Goal: Information Seeking & Learning: Learn about a topic

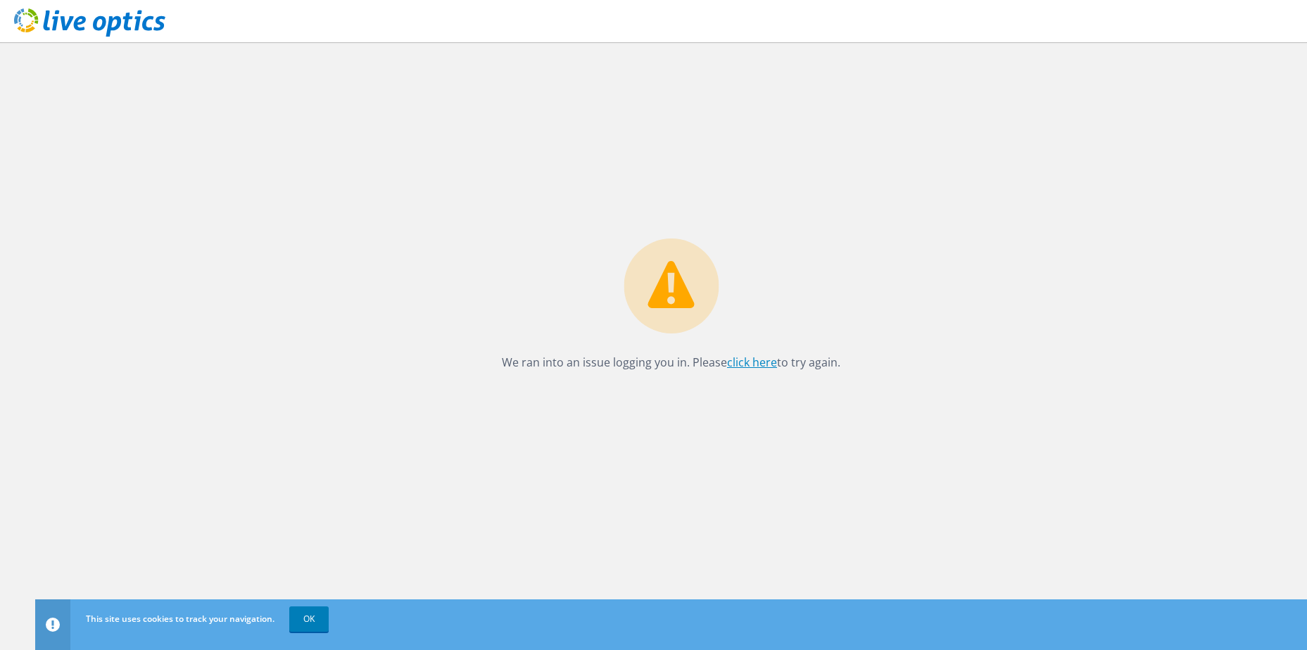
click at [743, 363] on link "click here" at bounding box center [752, 362] width 50 height 15
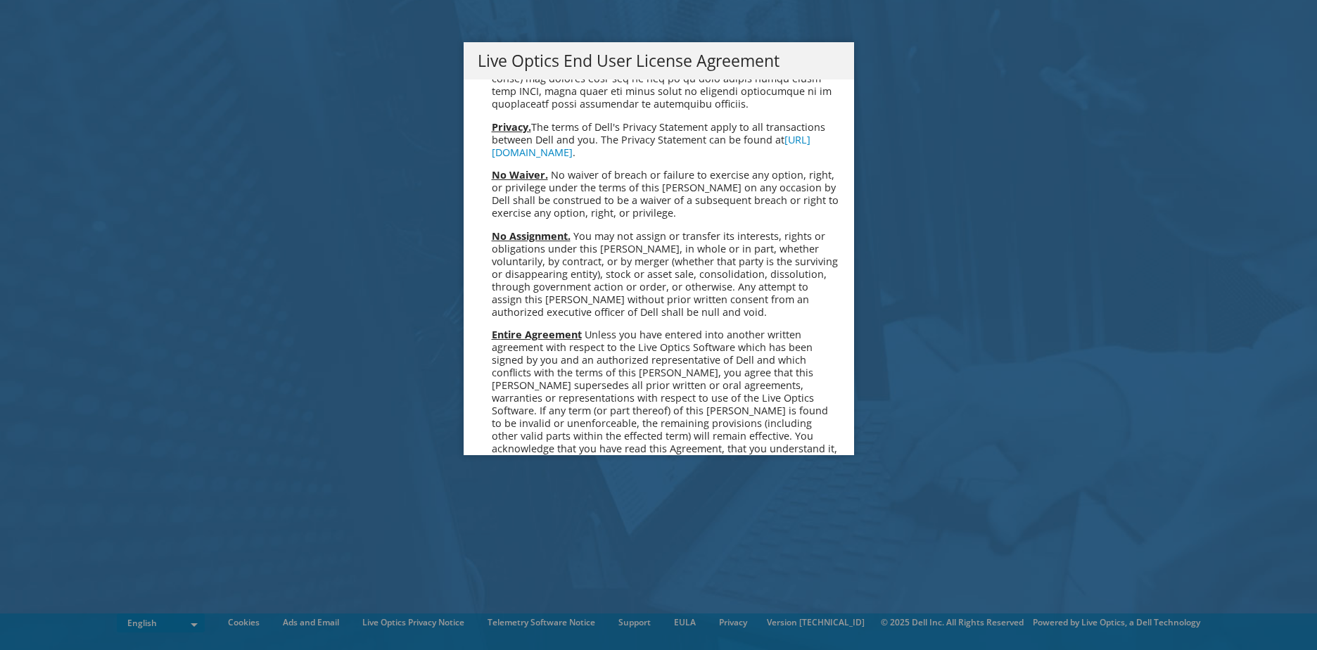
scroll to position [5321, 0]
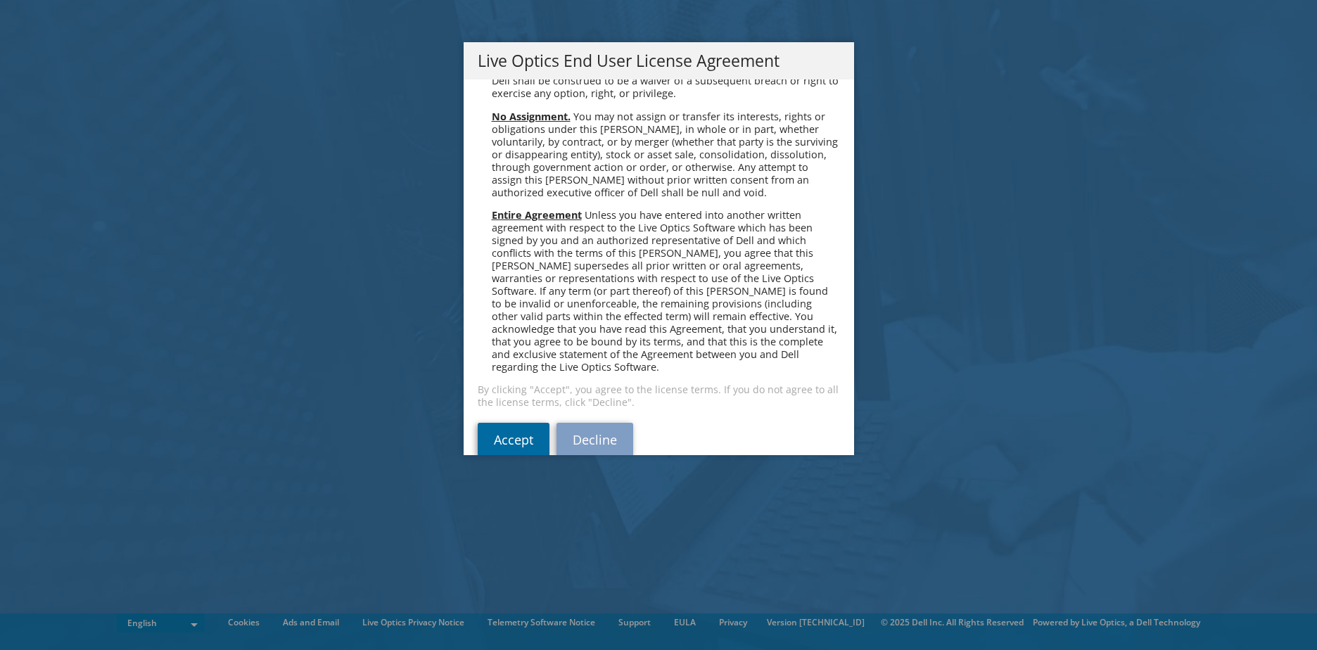
click at [478, 423] on link "Accept" at bounding box center [514, 440] width 72 height 34
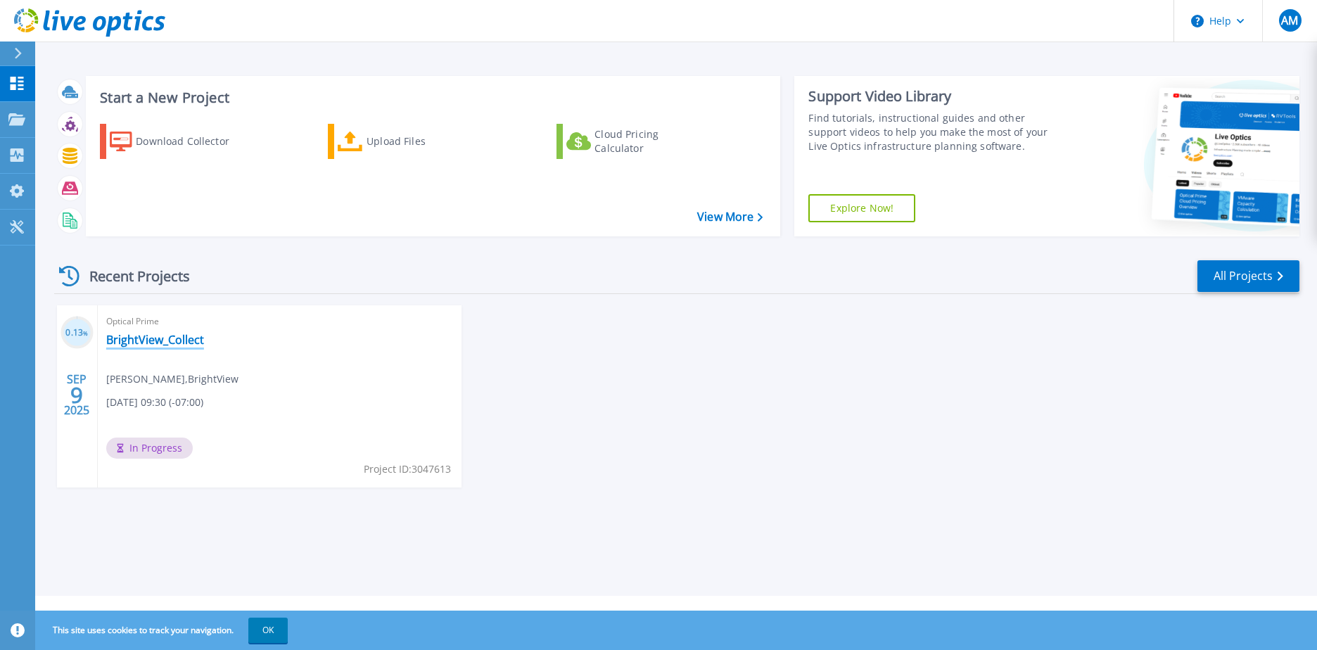
click at [177, 343] on link "BrightView_Collect" at bounding box center [155, 340] width 98 height 14
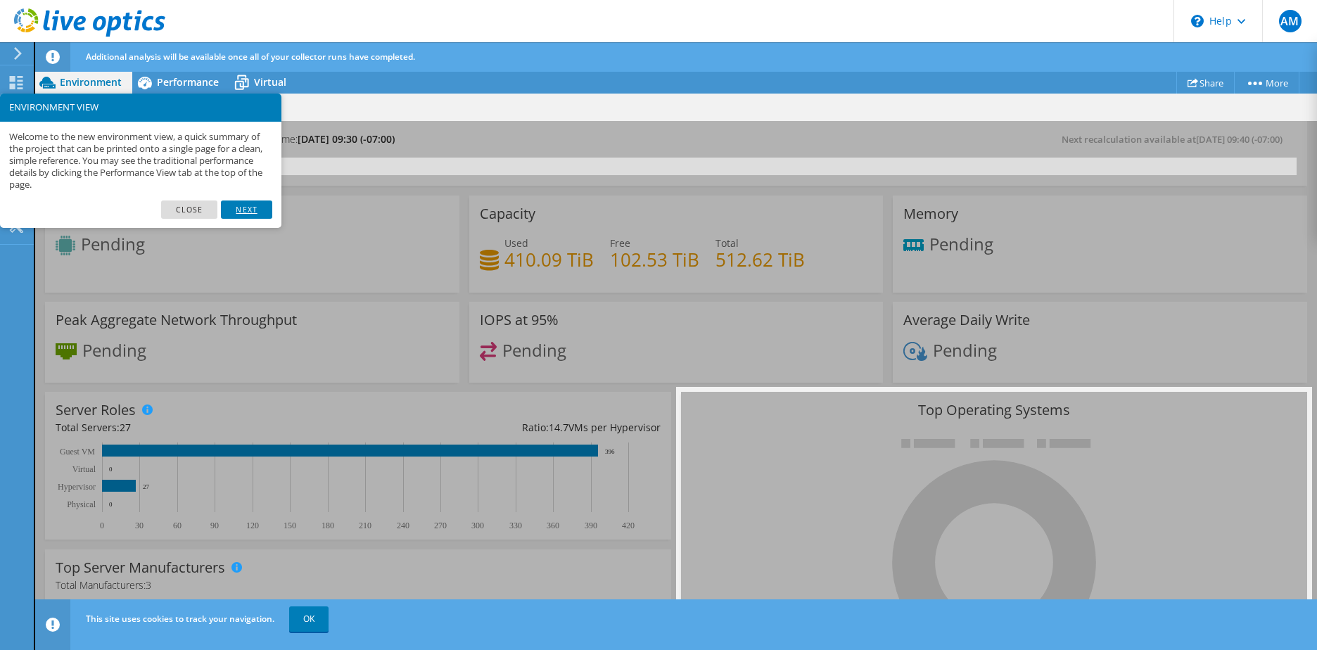
click at [262, 208] on link "Next" at bounding box center [246, 210] width 51 height 18
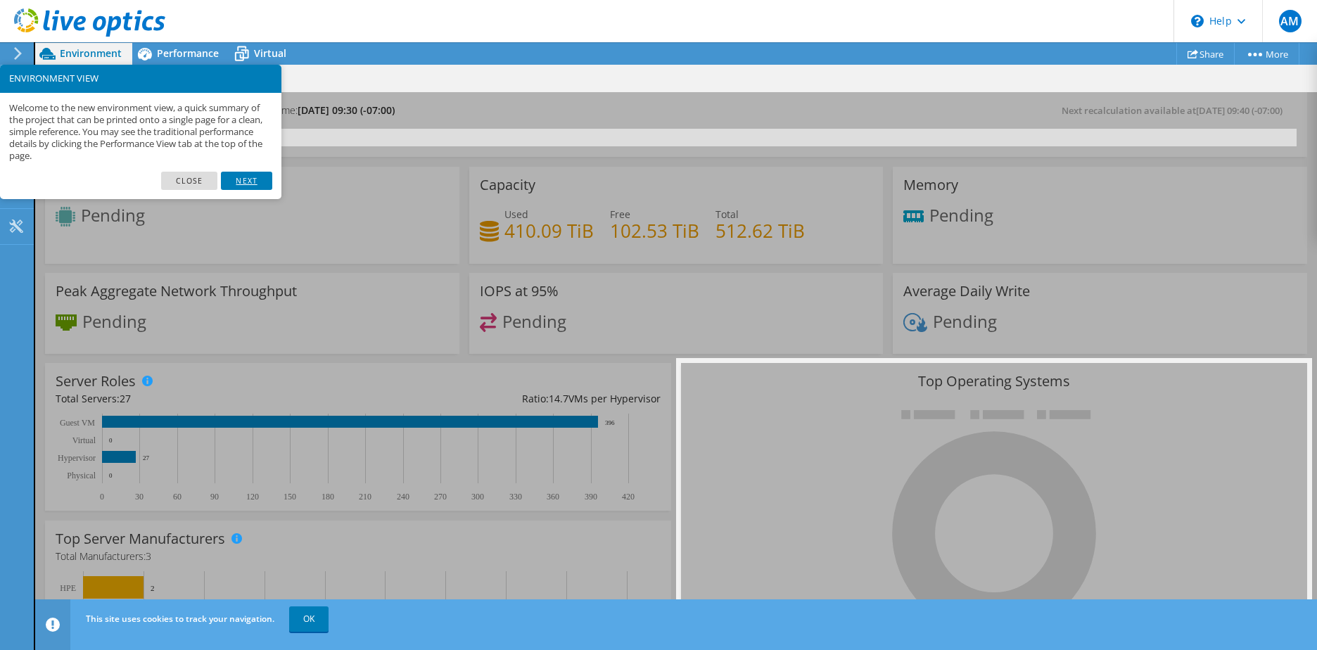
scroll to position [70, 0]
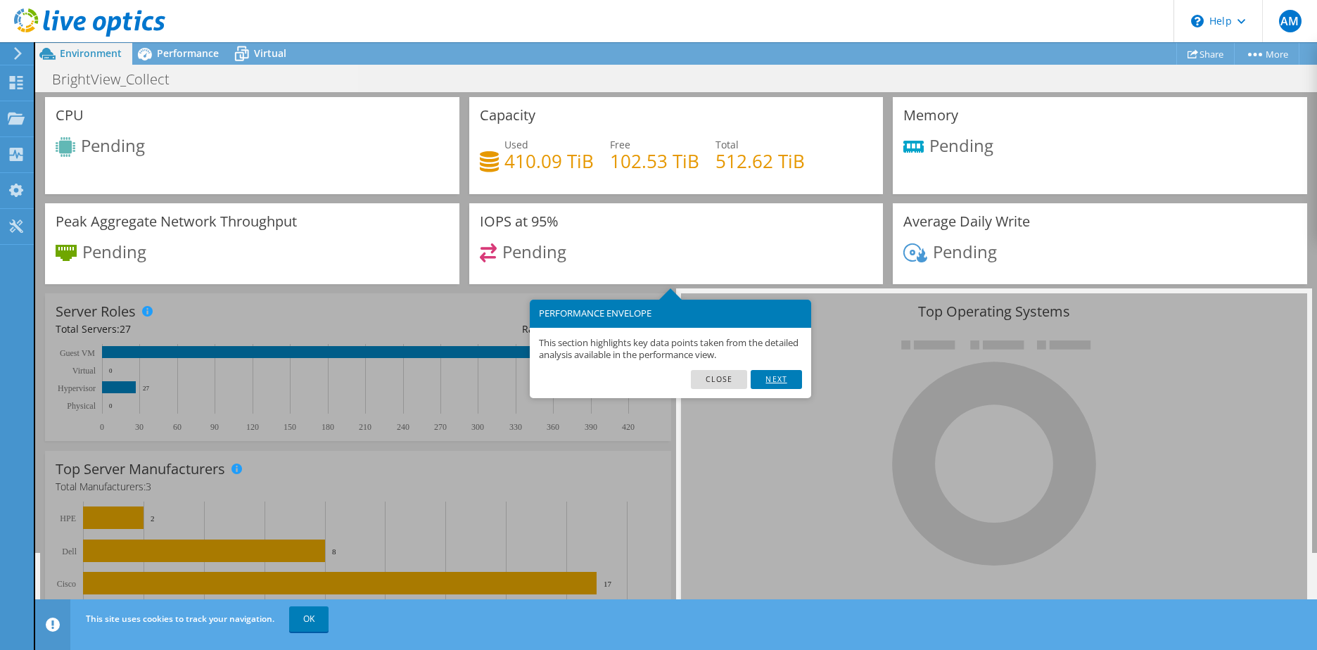
click at [780, 376] on link "Next" at bounding box center [776, 379] width 51 height 18
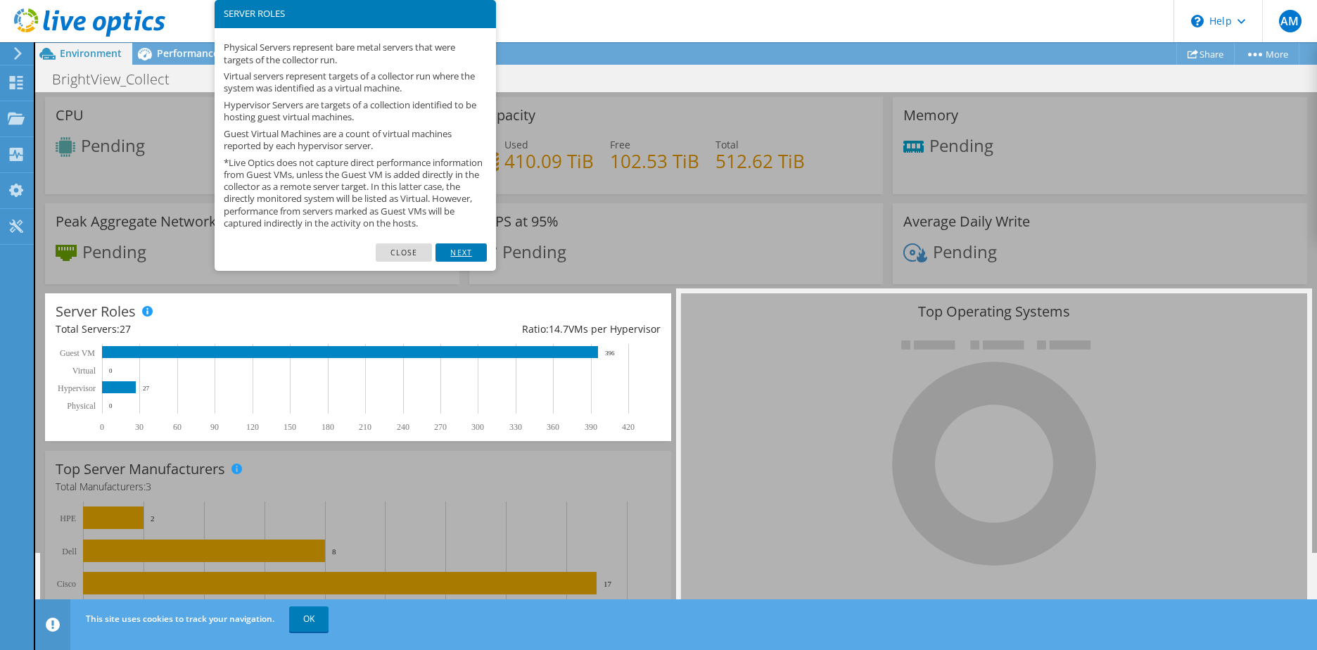
click at [462, 262] on link "Next" at bounding box center [461, 252] width 51 height 18
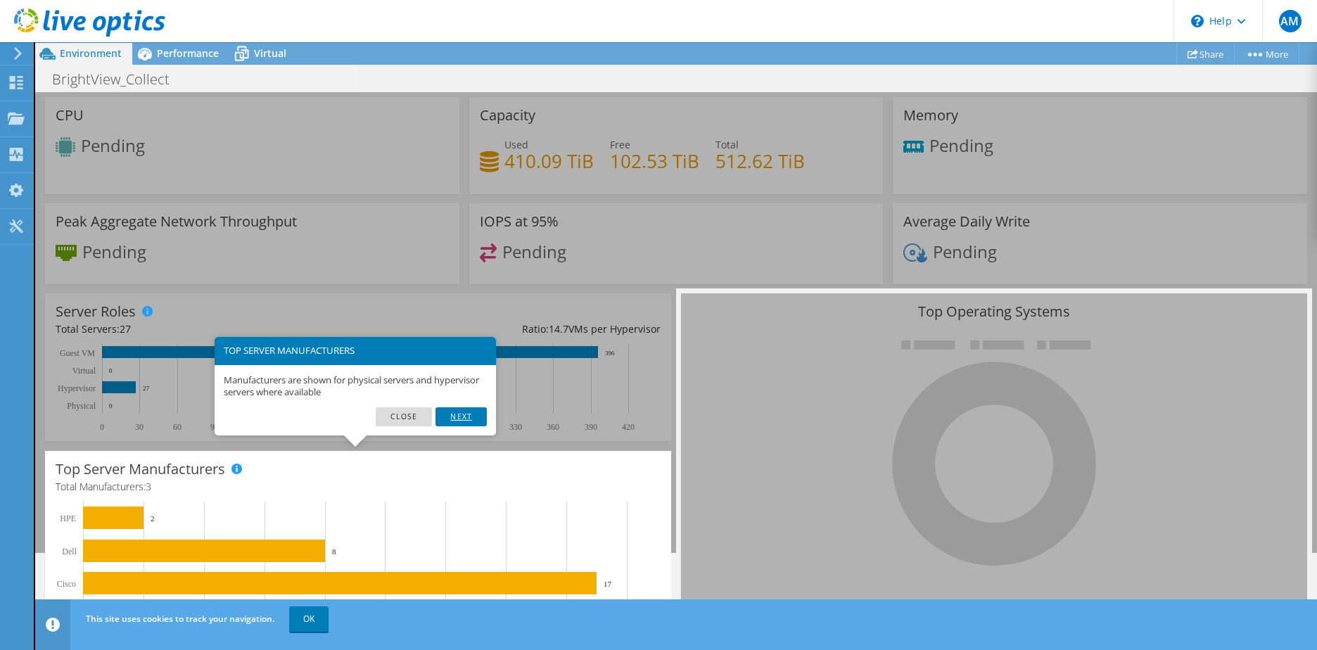
click at [466, 410] on link "Next" at bounding box center [461, 416] width 51 height 18
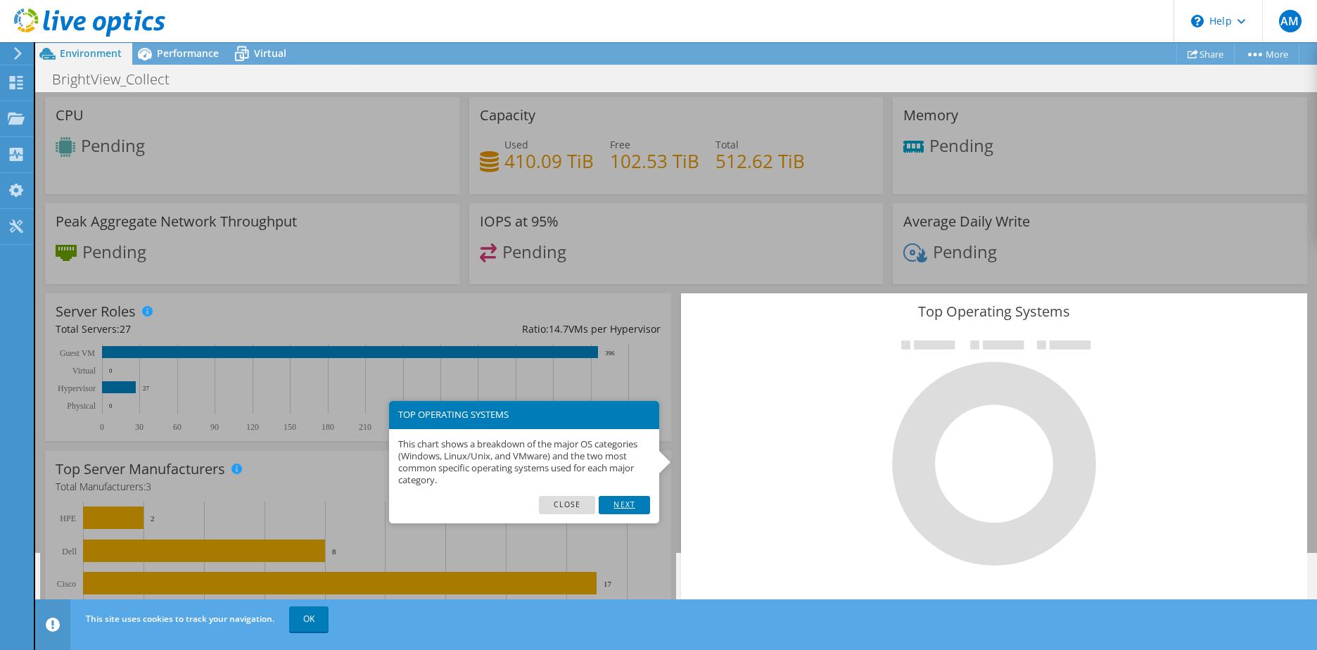
click at [639, 504] on link "Next" at bounding box center [624, 505] width 51 height 18
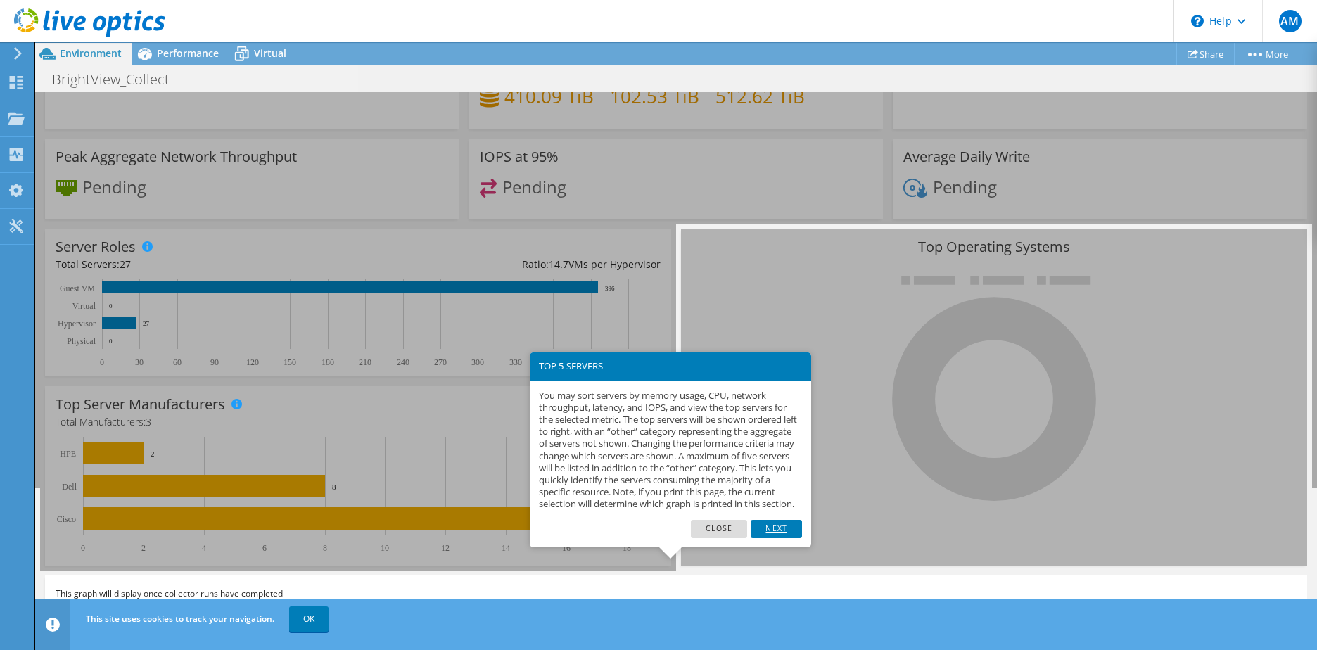
click at [788, 538] on link "Next" at bounding box center [776, 529] width 51 height 18
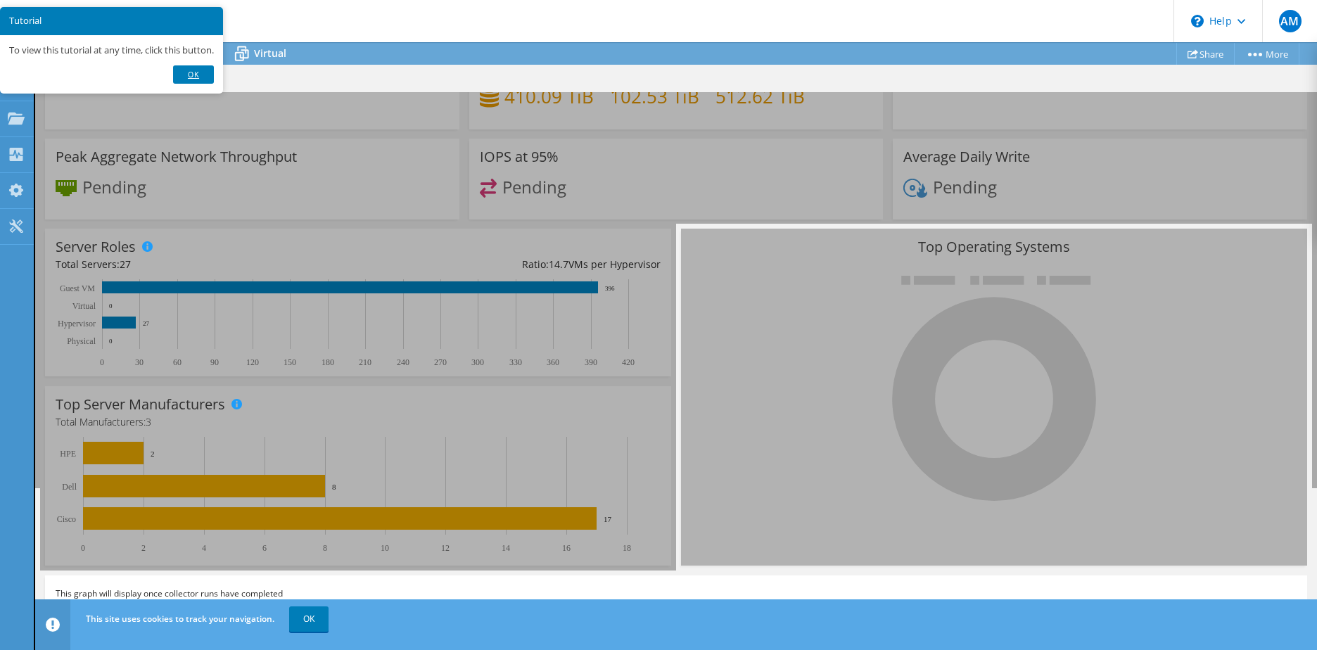
click at [196, 74] on link "Ok" at bounding box center [193, 74] width 41 height 18
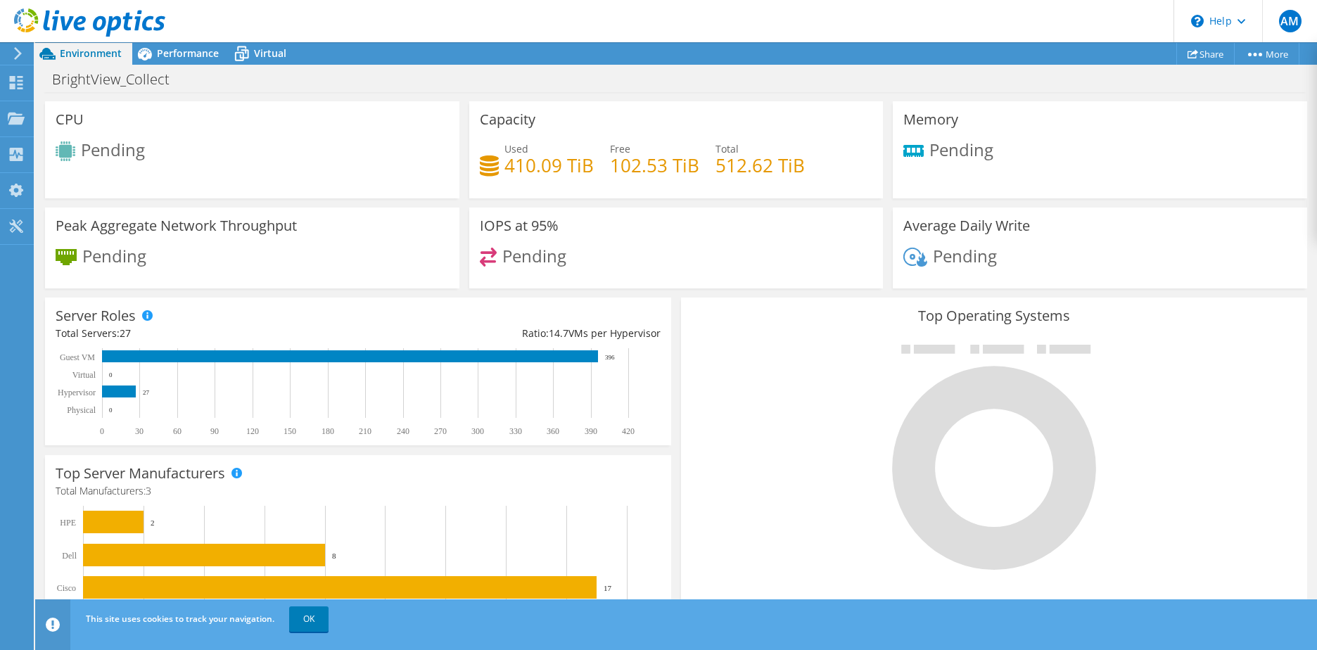
scroll to position [134, 0]
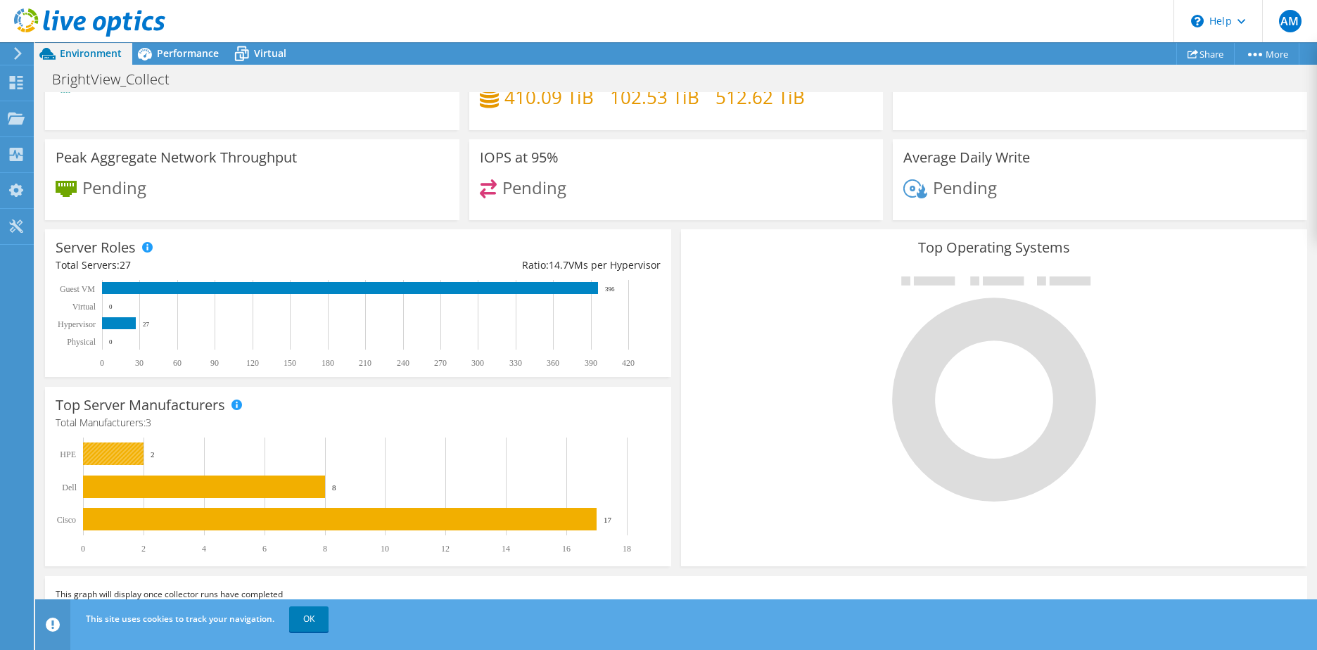
click at [110, 455] on rect at bounding box center [113, 454] width 61 height 23
click at [65, 454] on text "HPE" at bounding box center [68, 455] width 16 height 10
click at [65, 456] on text "HPE" at bounding box center [68, 455] width 16 height 10
click at [234, 405] on span at bounding box center [236, 405] width 10 height 10
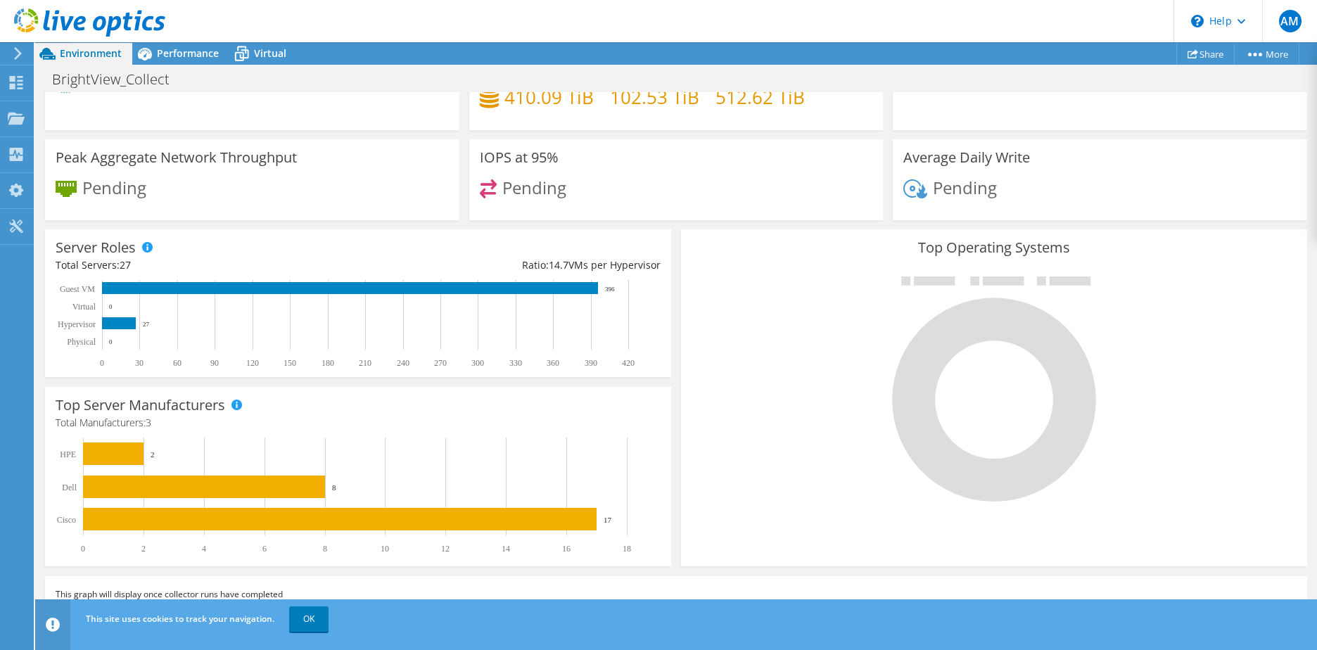
click at [331, 414] on div "Top Server Manufacturers Total Manufacturers: 3 0 2 4 6 8 10 12 14 16 18 Cisco …" at bounding box center [358, 476] width 626 height 179
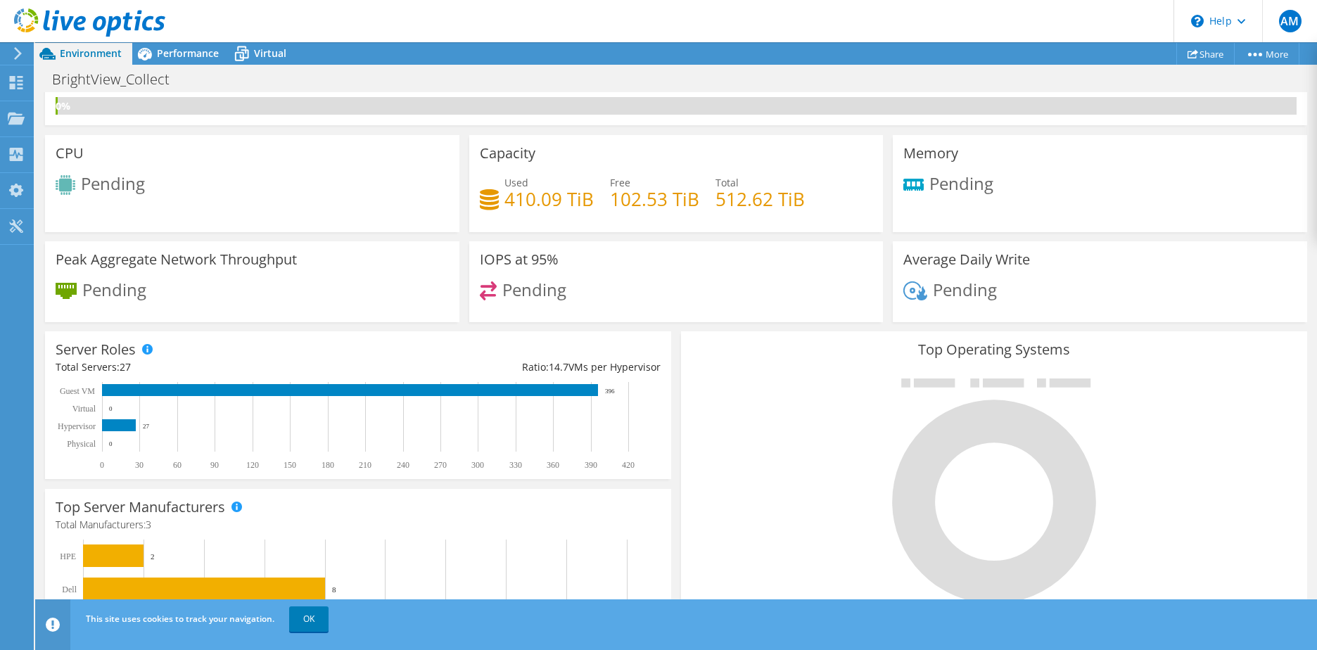
scroll to position [0, 0]
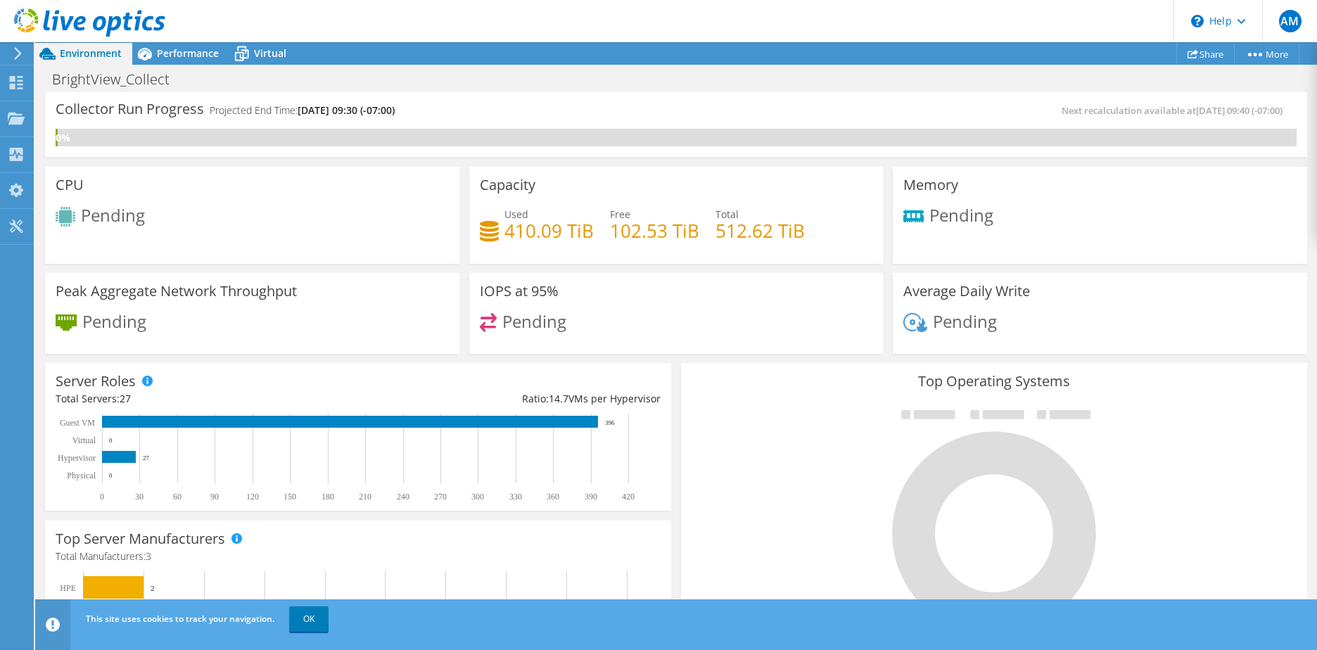
click at [96, 51] on span "Environment" at bounding box center [91, 52] width 62 height 13
click at [192, 54] on span "Performance" at bounding box center [188, 52] width 62 height 13
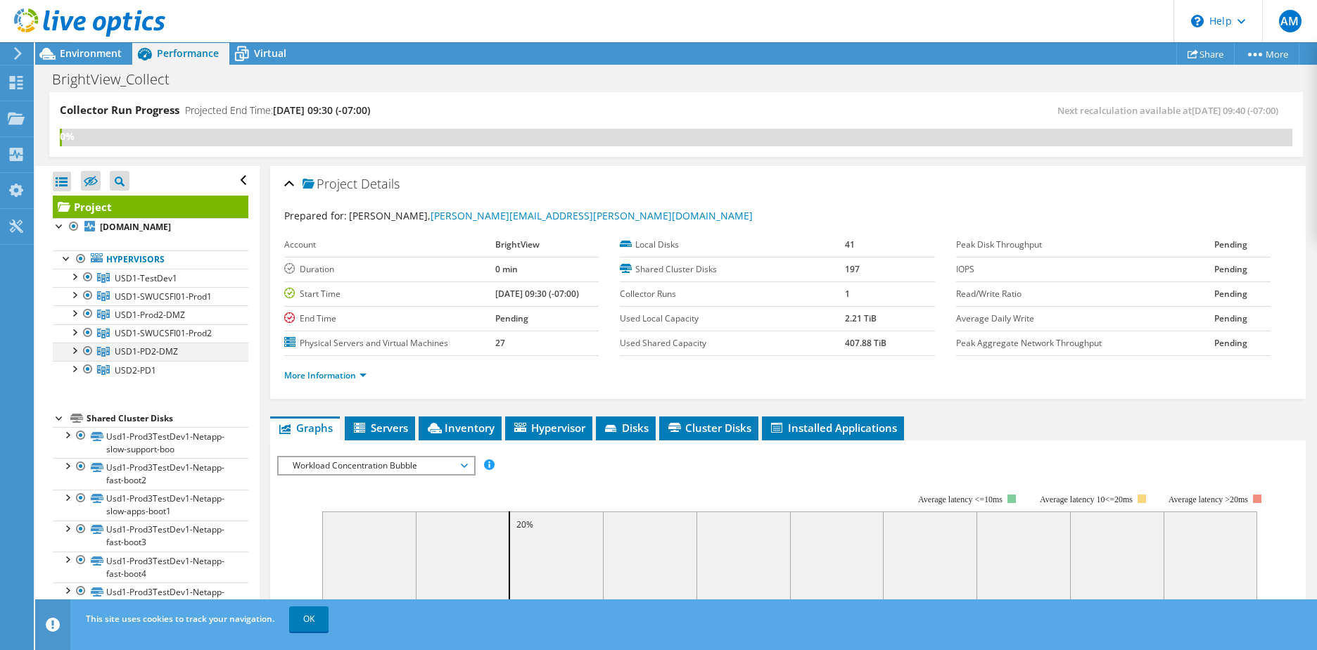
click at [74, 357] on div at bounding box center [74, 350] width 14 height 14
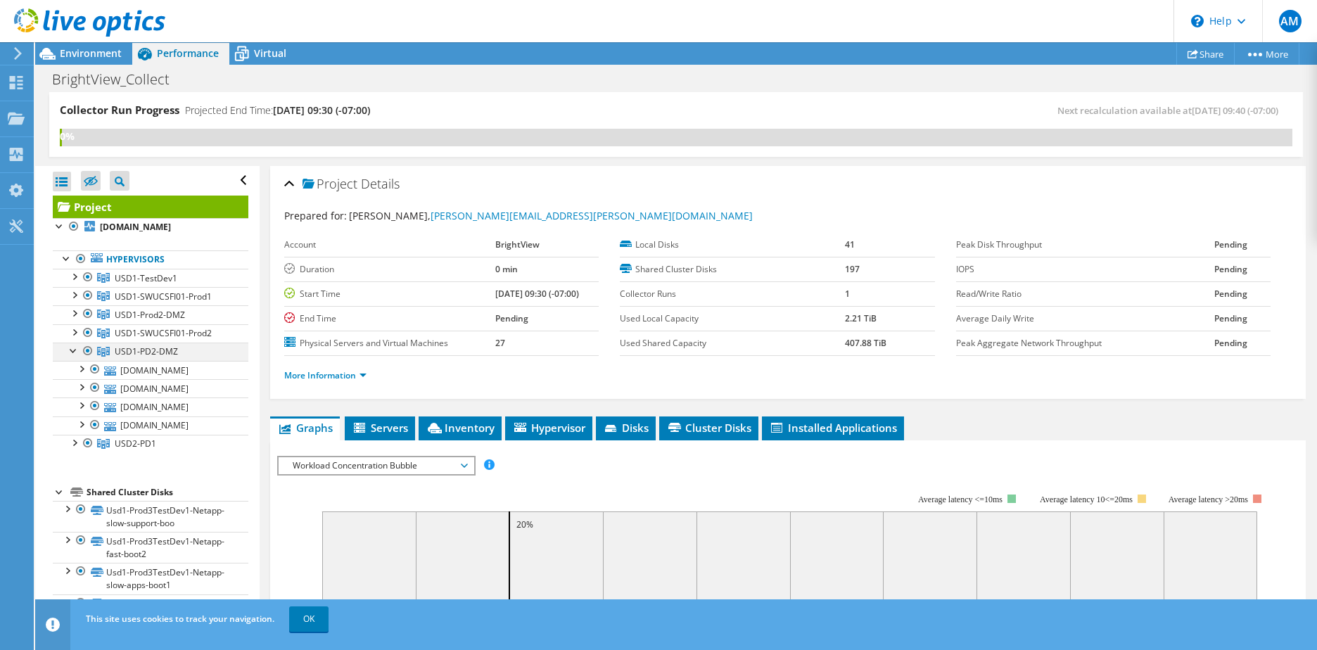
click at [72, 357] on div at bounding box center [74, 350] width 14 height 14
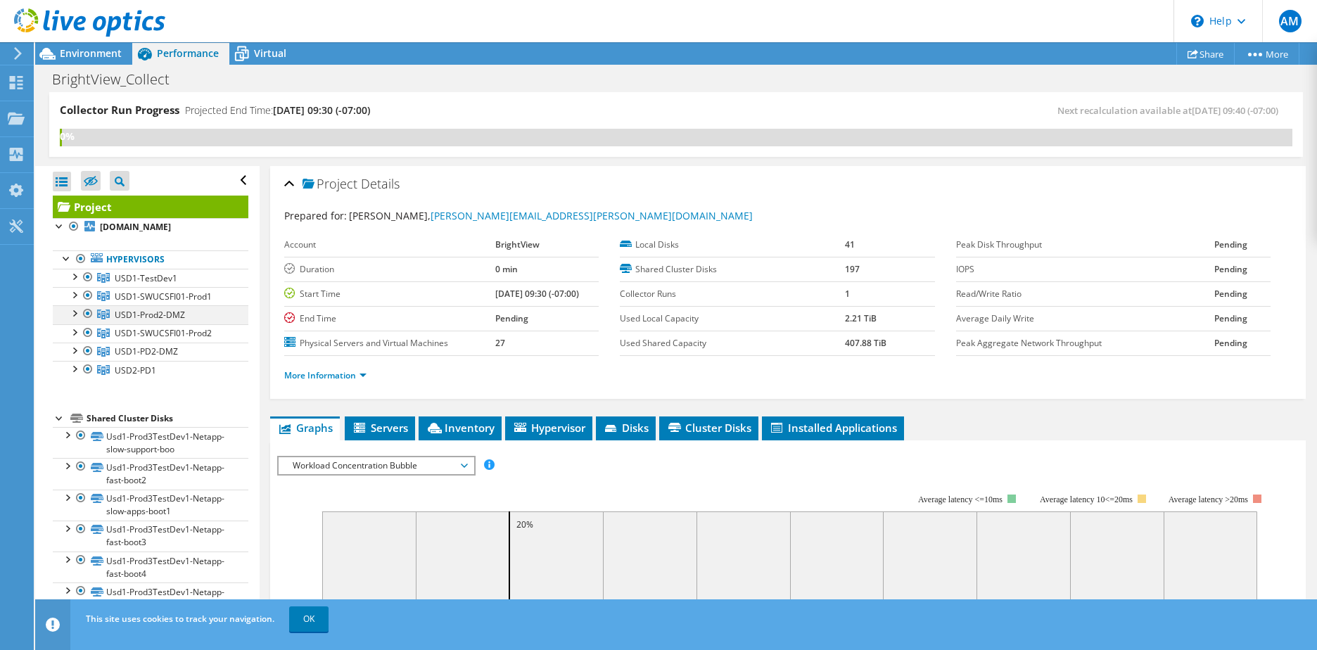
click at [74, 319] on div at bounding box center [74, 312] width 14 height 14
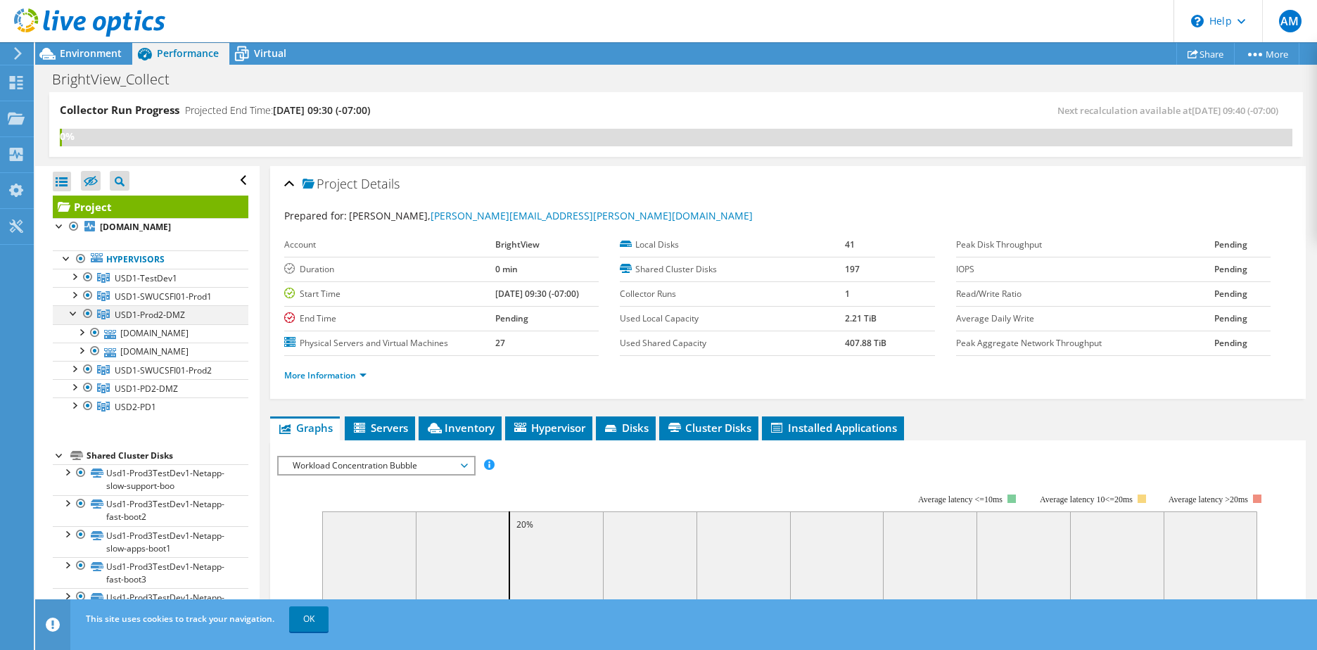
click at [74, 319] on div at bounding box center [74, 312] width 14 height 14
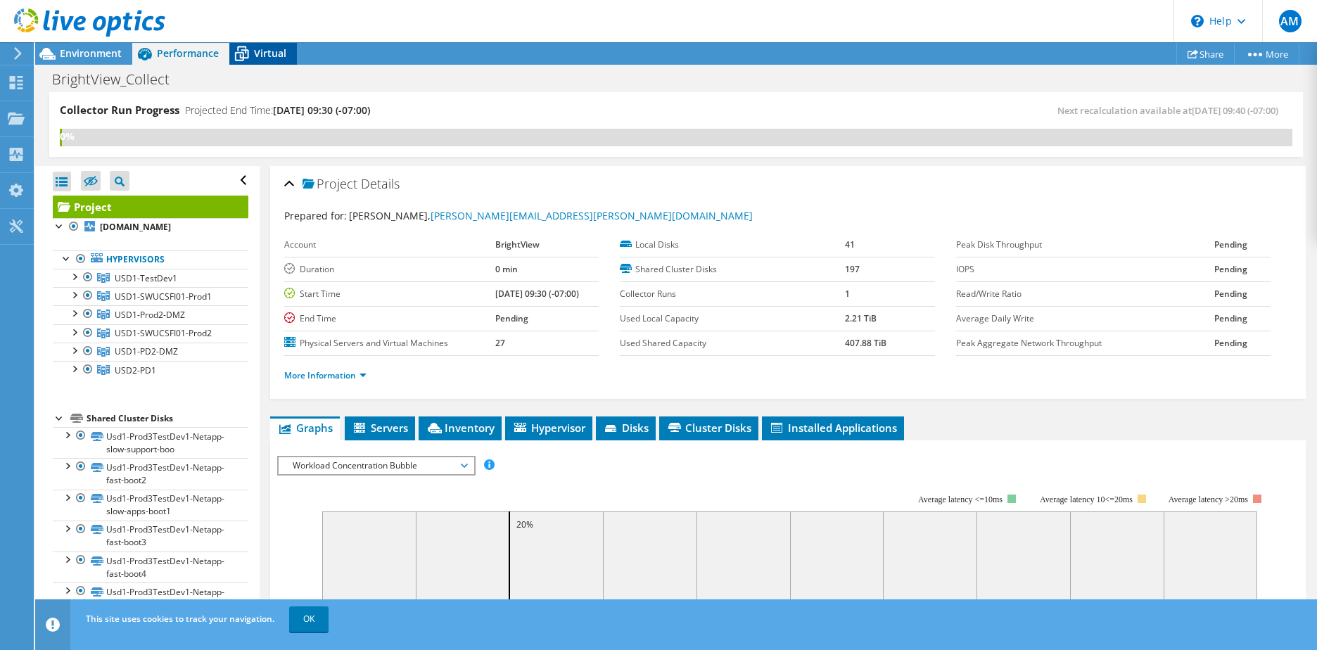
click at [262, 46] on span "Virtual" at bounding box center [270, 52] width 32 height 13
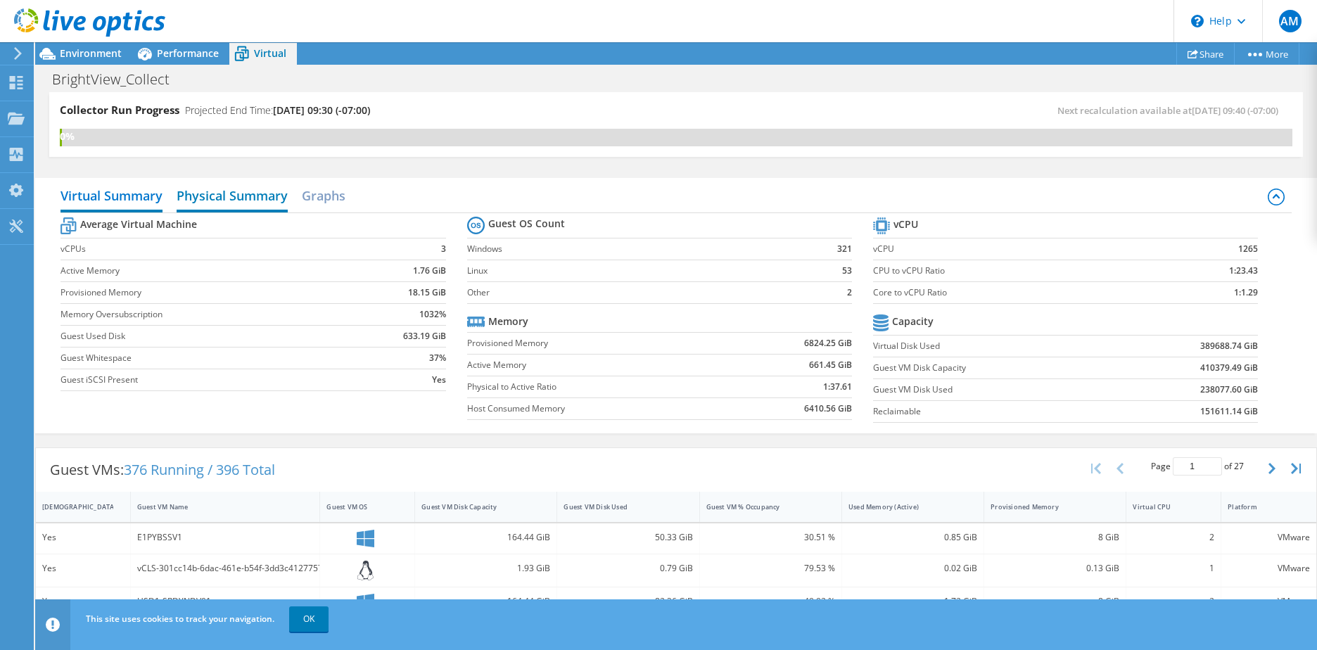
click at [215, 195] on h2 "Physical Summary" at bounding box center [232, 197] width 111 height 31
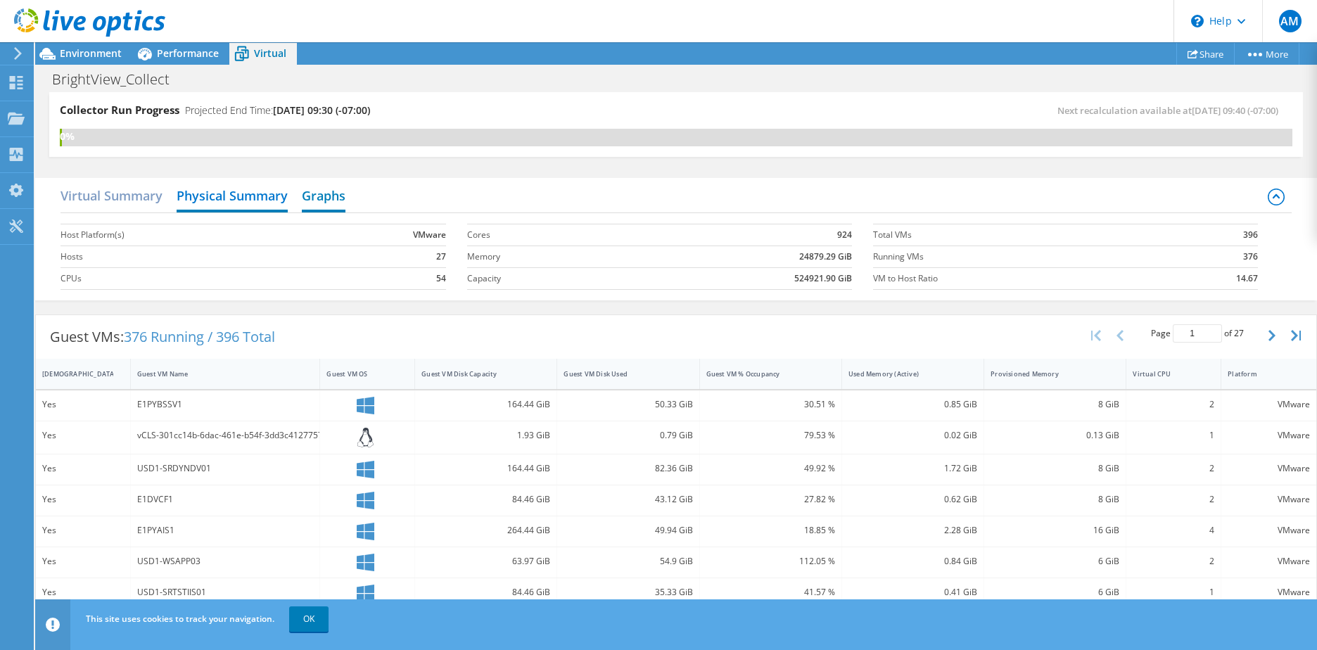
click at [321, 190] on h2 "Graphs" at bounding box center [324, 197] width 44 height 31
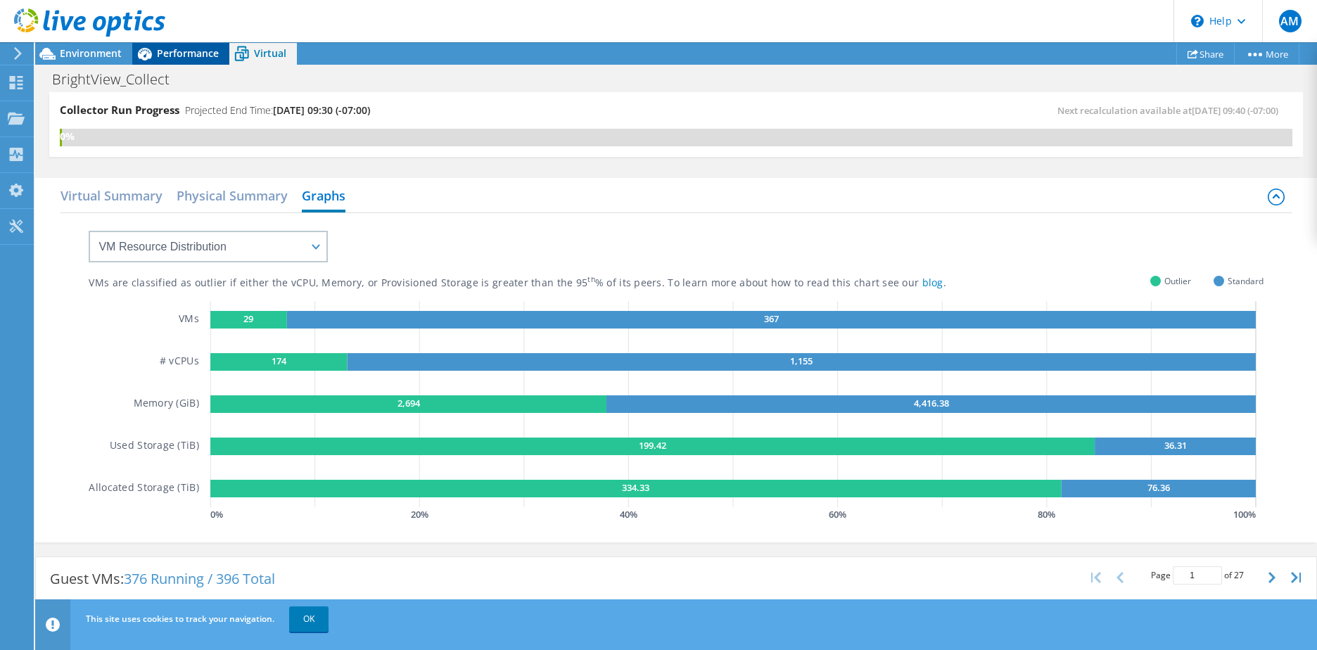
click at [170, 56] on span "Performance" at bounding box center [188, 52] width 62 height 13
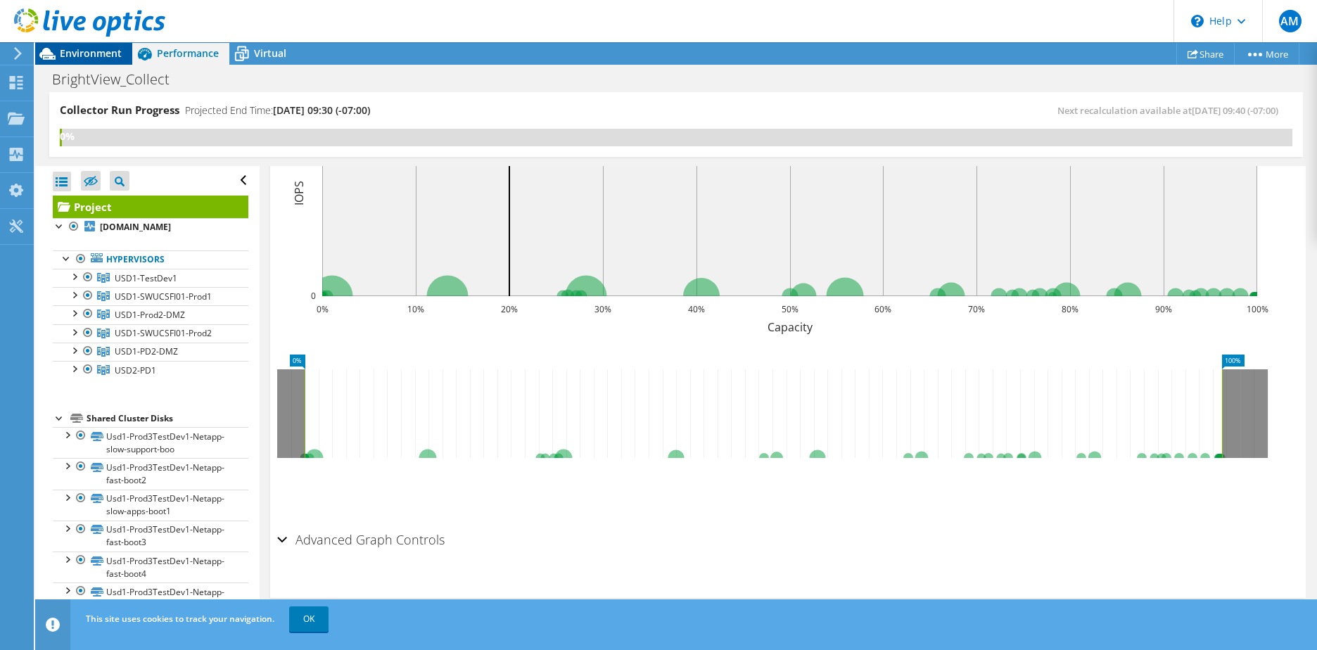
click at [70, 52] on span "Environment" at bounding box center [91, 52] width 62 height 13
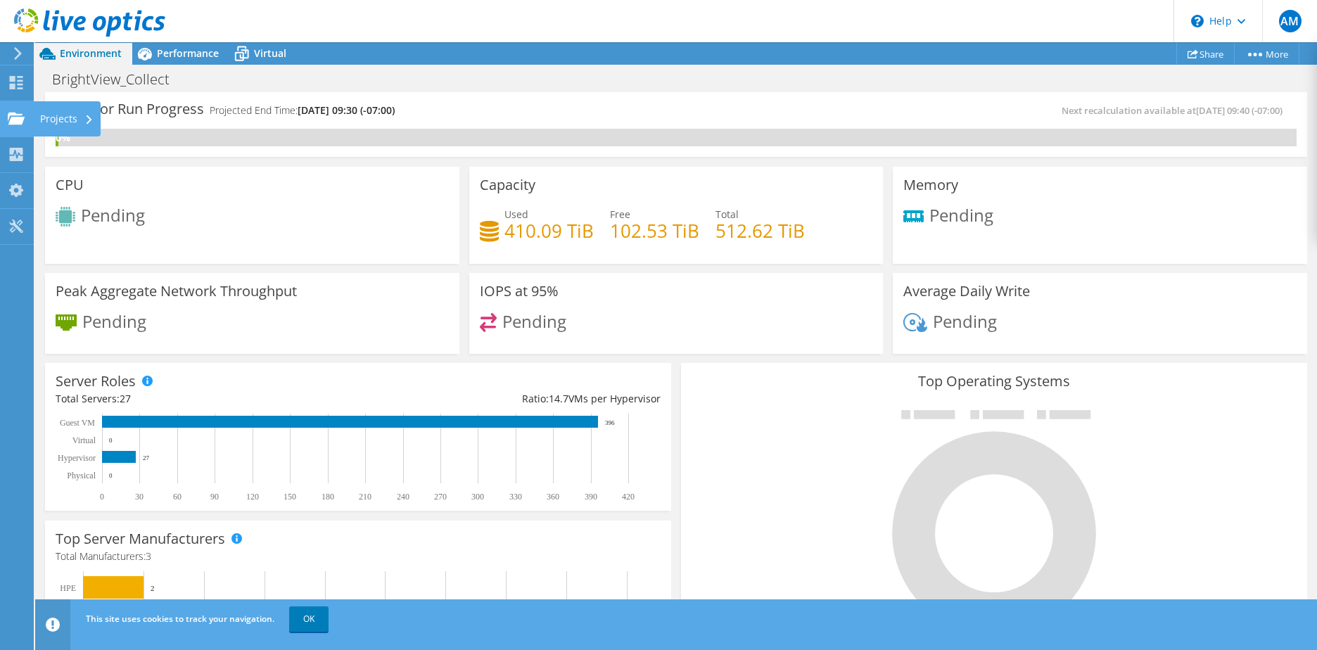
click at [15, 118] on use at bounding box center [16, 118] width 17 height 12
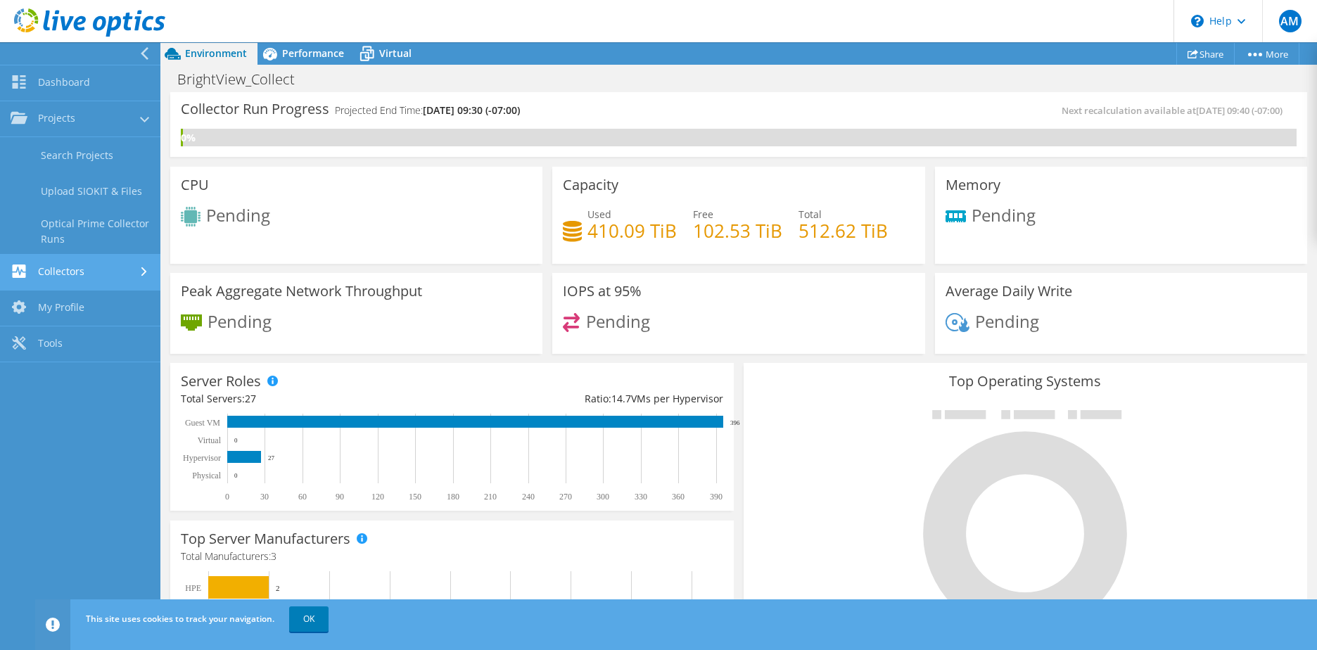
click at [51, 274] on link "Collectors" at bounding box center [80, 273] width 160 height 36
click at [64, 258] on link "My Profile" at bounding box center [80, 264] width 160 height 36
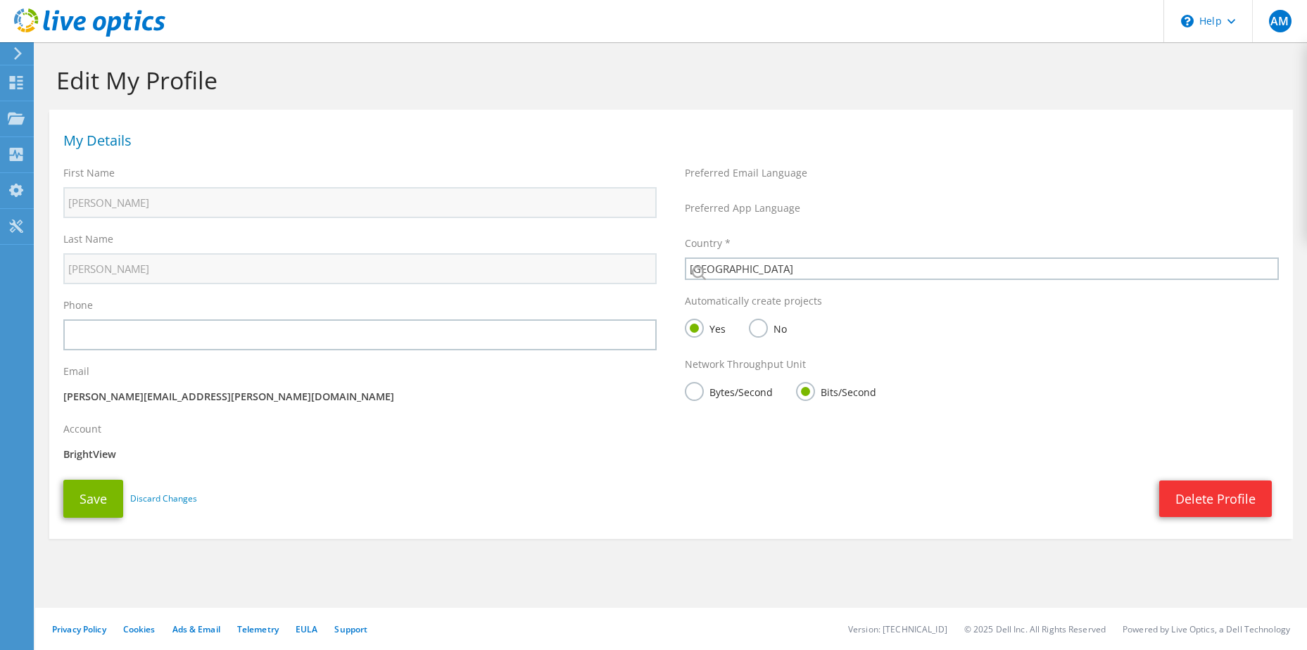
select select "224"
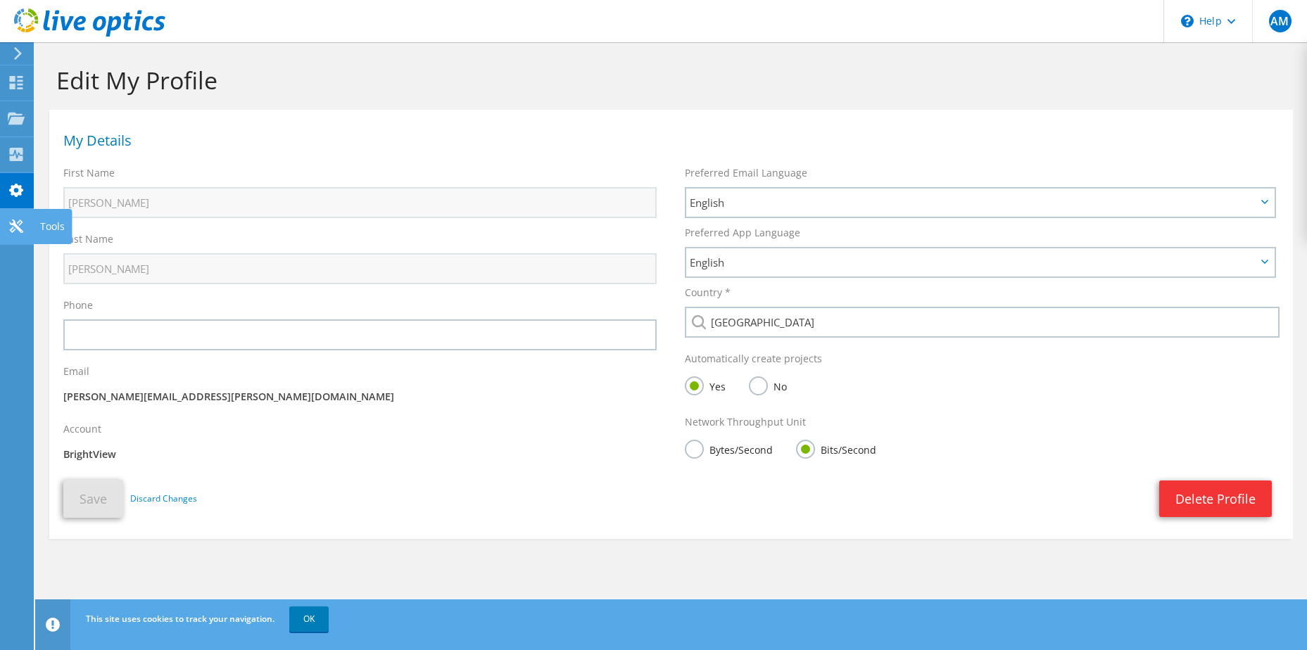
click at [13, 226] on icon at bounding box center [16, 226] width 17 height 13
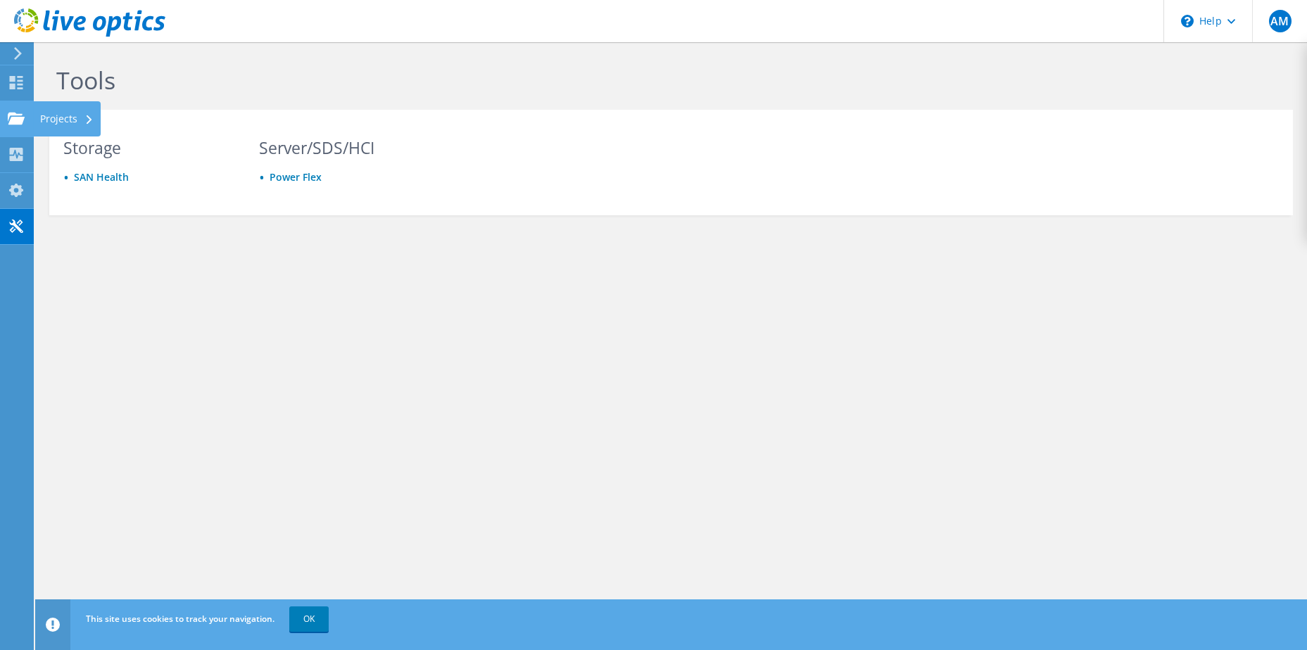
click at [13, 113] on use at bounding box center [16, 118] width 17 height 12
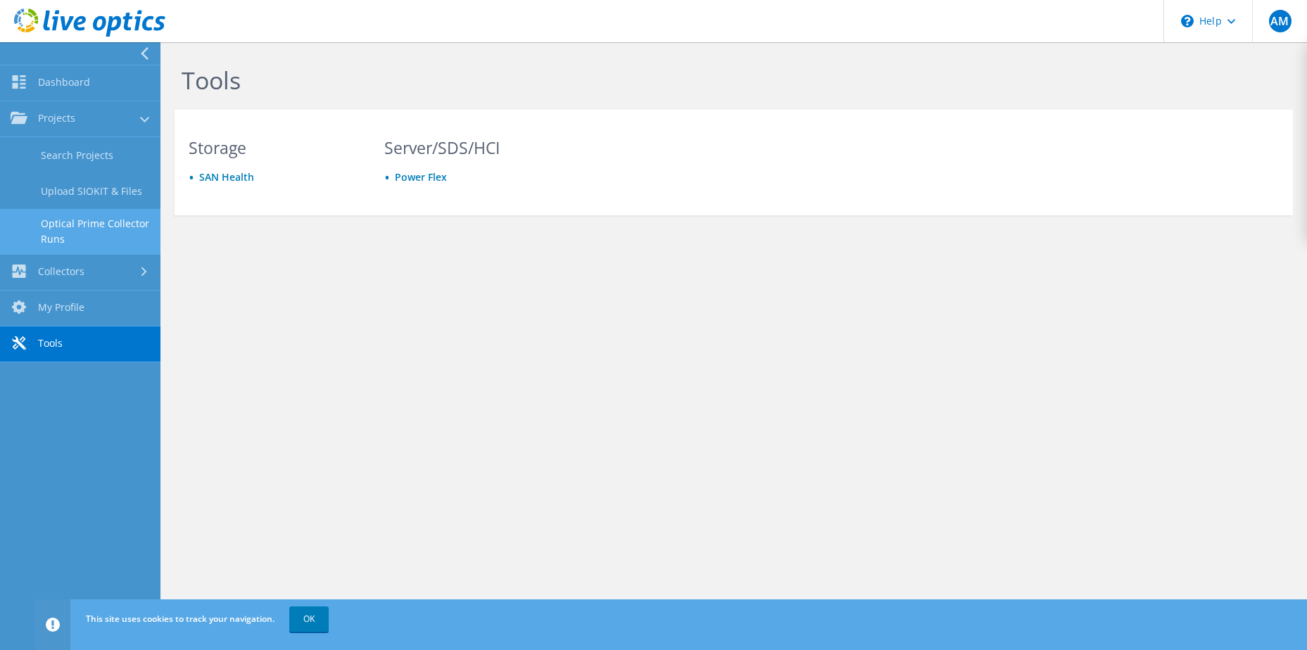
click at [70, 223] on link "Optical Prime Collector Runs" at bounding box center [80, 231] width 160 height 45
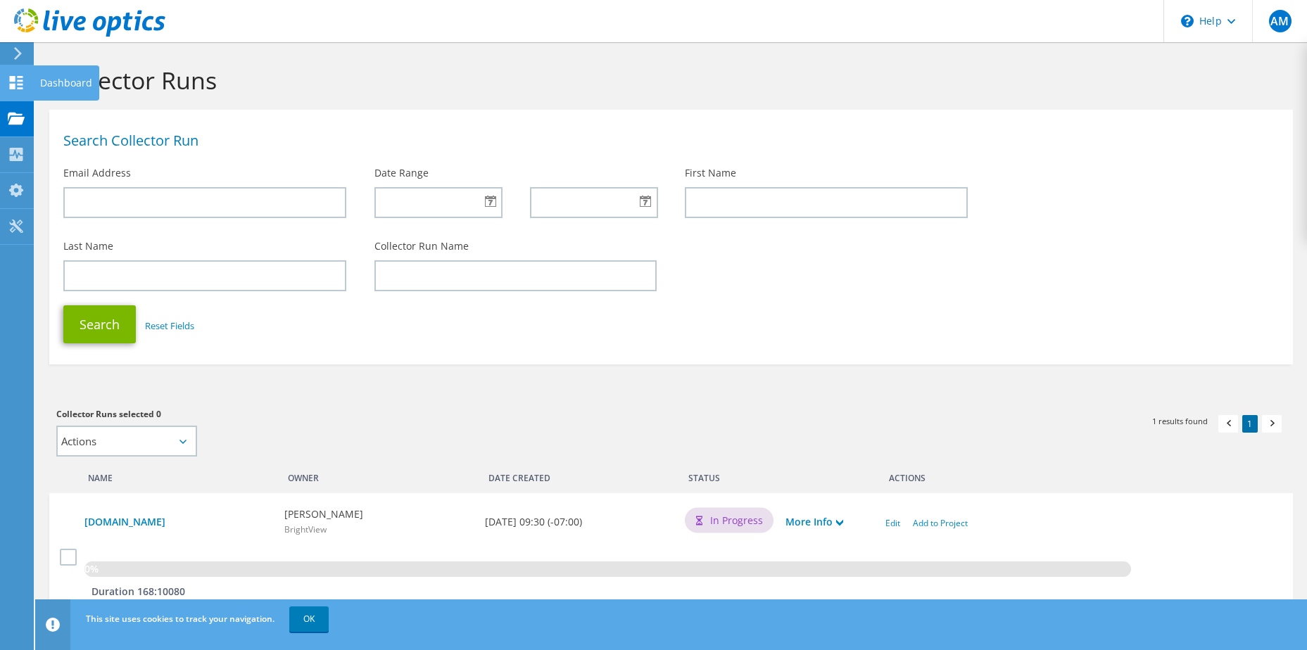
click at [13, 79] on use at bounding box center [16, 82] width 13 height 13
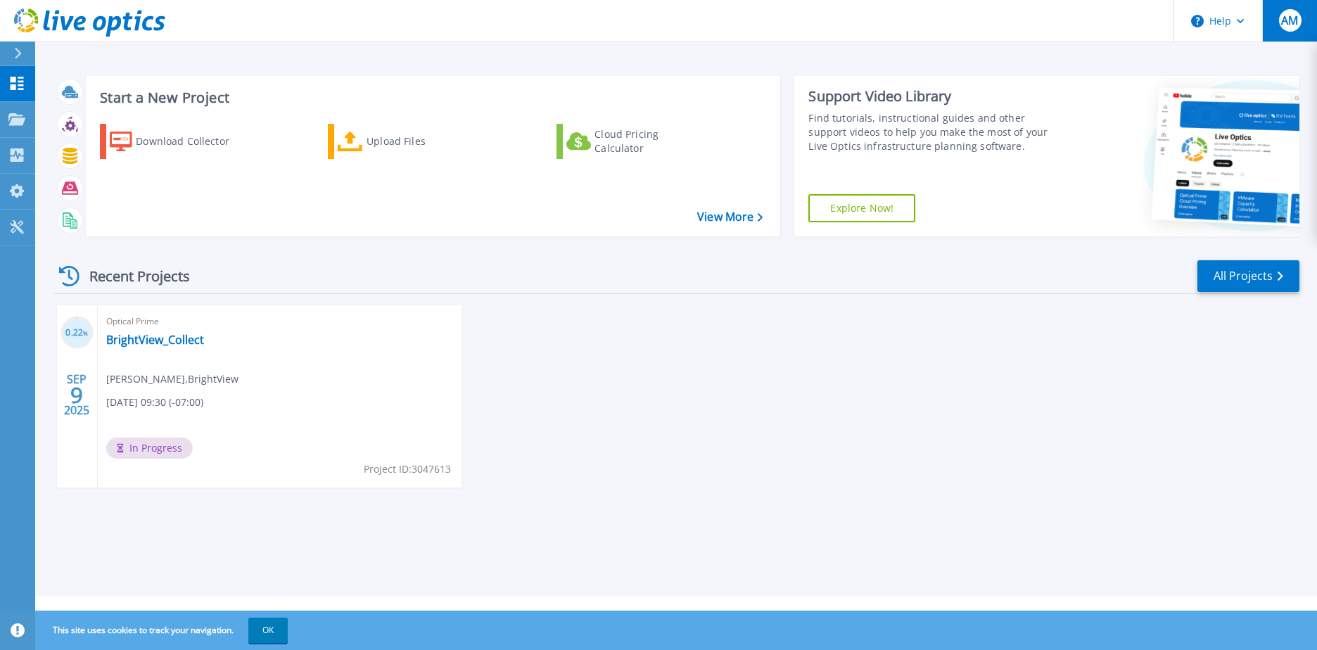
click at [1297, 16] on span "AM" at bounding box center [1289, 20] width 17 height 11
click at [348, 51] on div "Start a New Project Download Collector Upload Files Cloud Pricing Calculator Vi…" at bounding box center [676, 298] width 1282 height 596
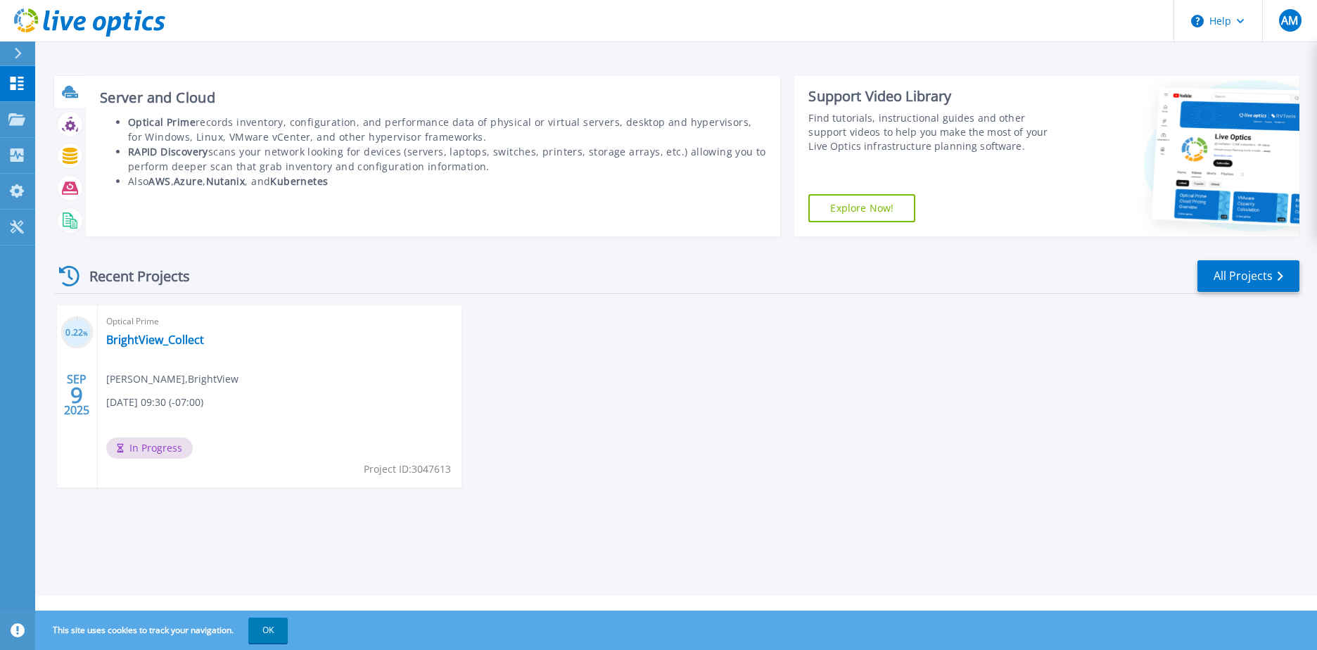
click at [70, 93] on icon at bounding box center [69, 91] width 14 height 11
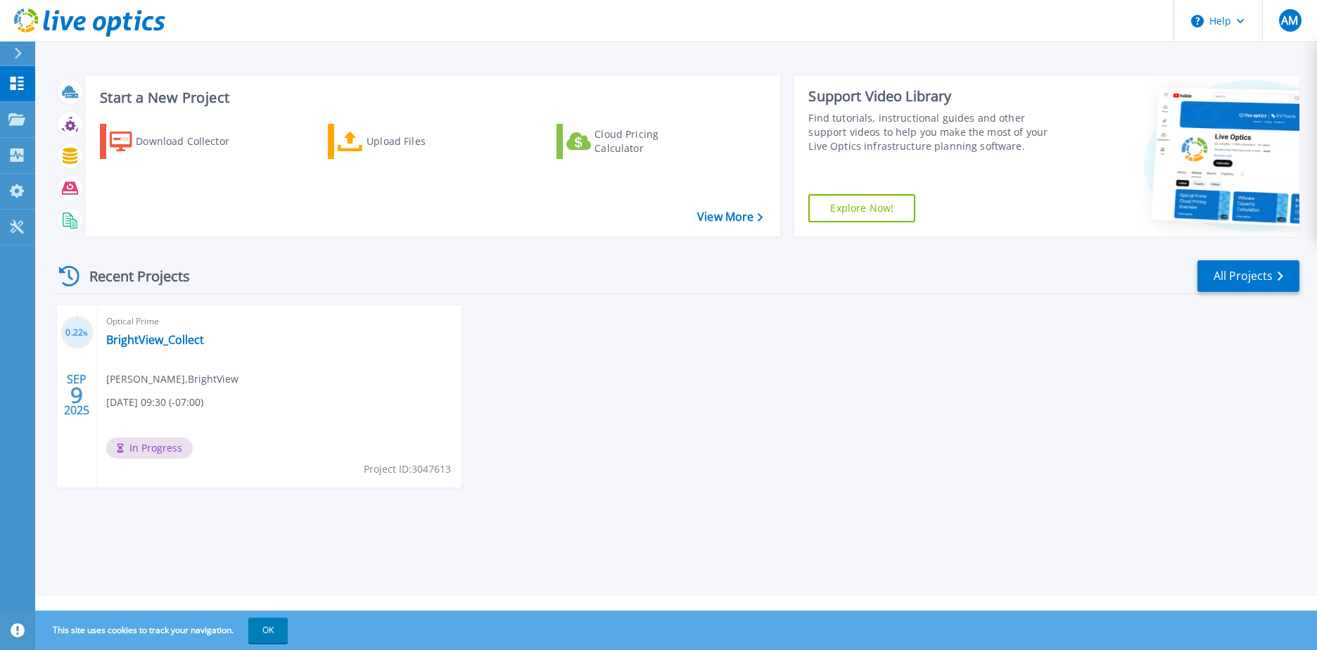
click at [19, 53] on icon at bounding box center [18, 53] width 8 height 11
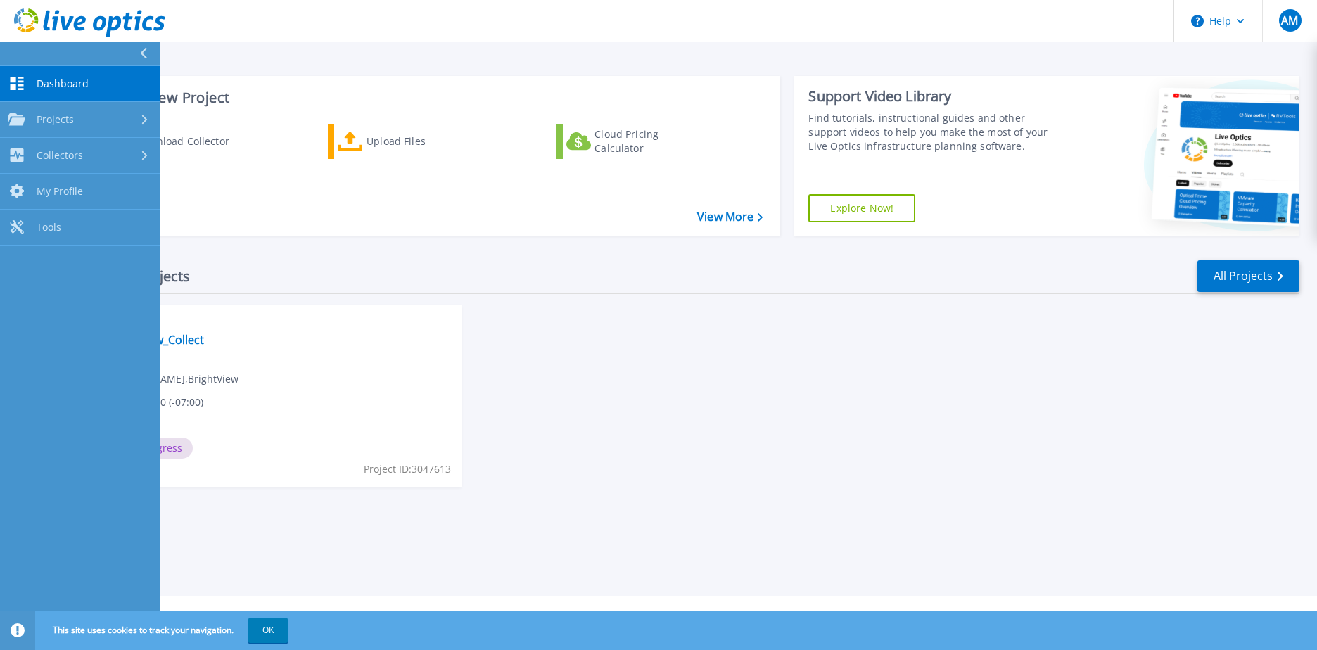
click at [34, 82] on link "Dashboard Dashboard" at bounding box center [80, 84] width 160 height 36
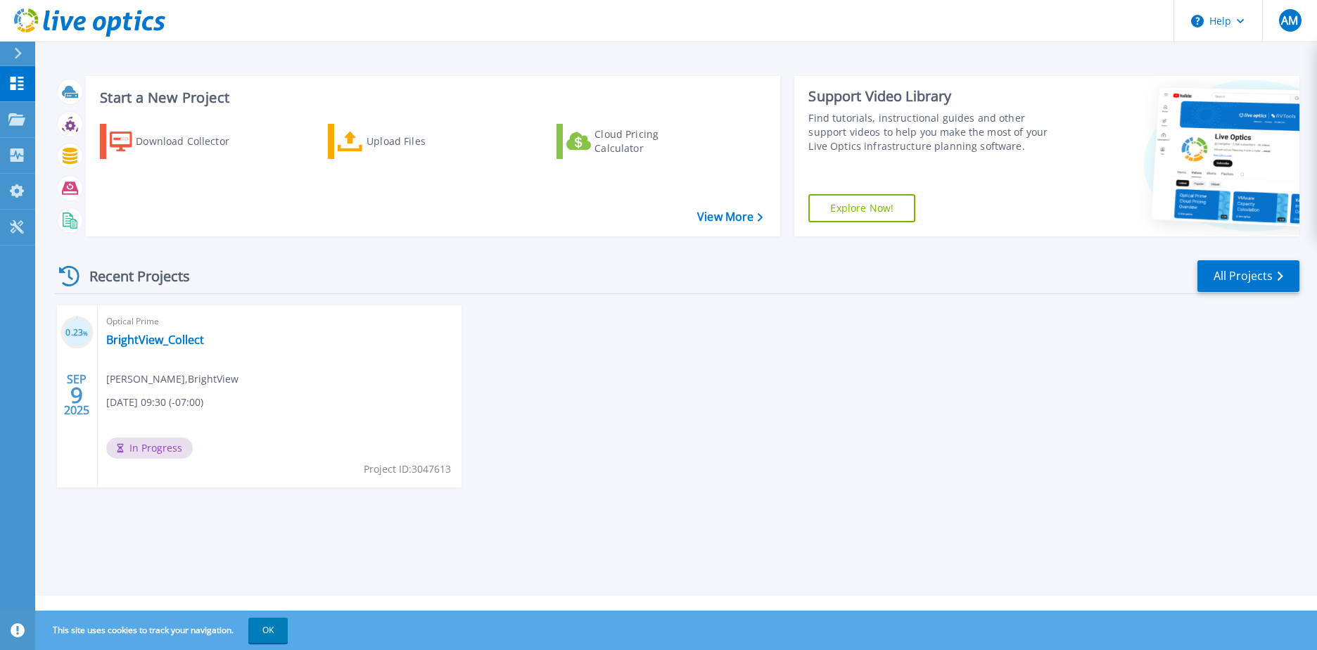
click at [227, 347] on div "Optical Prime BrightView_Collect Anthony Marchese , BrightView 09/09/2025, 09:3…" at bounding box center [280, 396] width 364 height 182
click at [176, 448] on span "In Progress" at bounding box center [149, 448] width 87 height 21
click at [135, 340] on link "BrightView_Collect" at bounding box center [155, 340] width 98 height 14
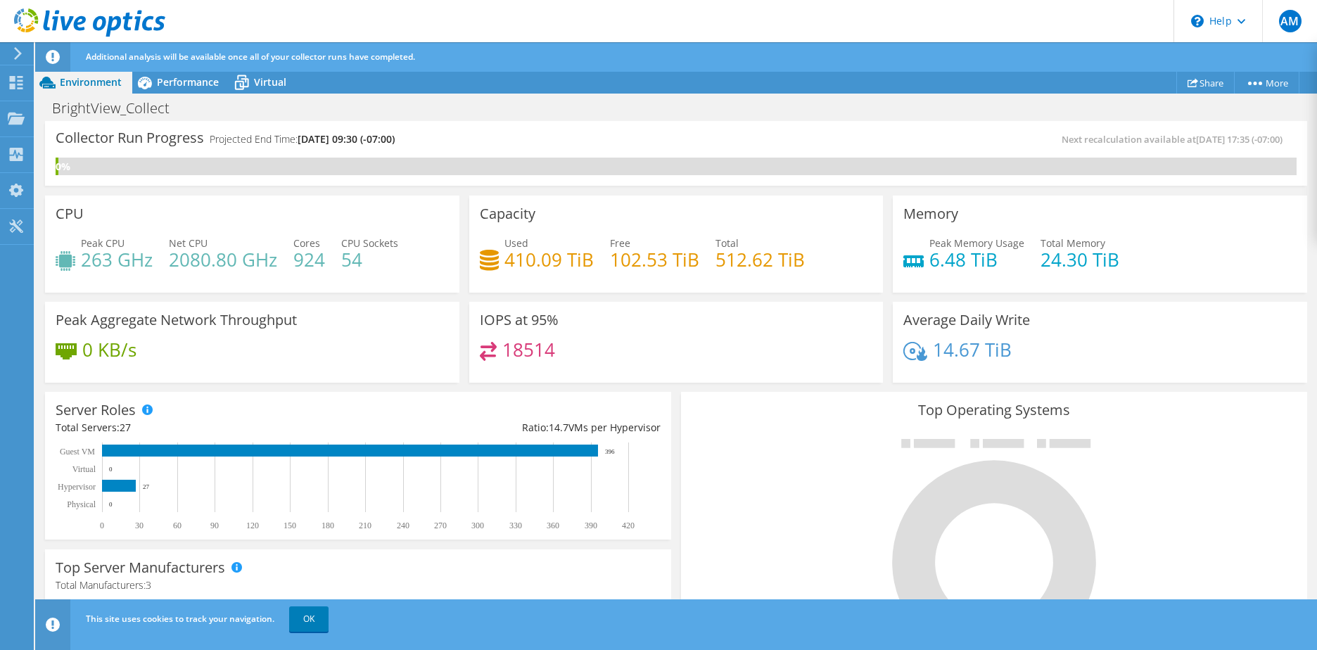
scroll to position [451, 0]
click at [313, 625] on link "OK" at bounding box center [308, 619] width 39 height 25
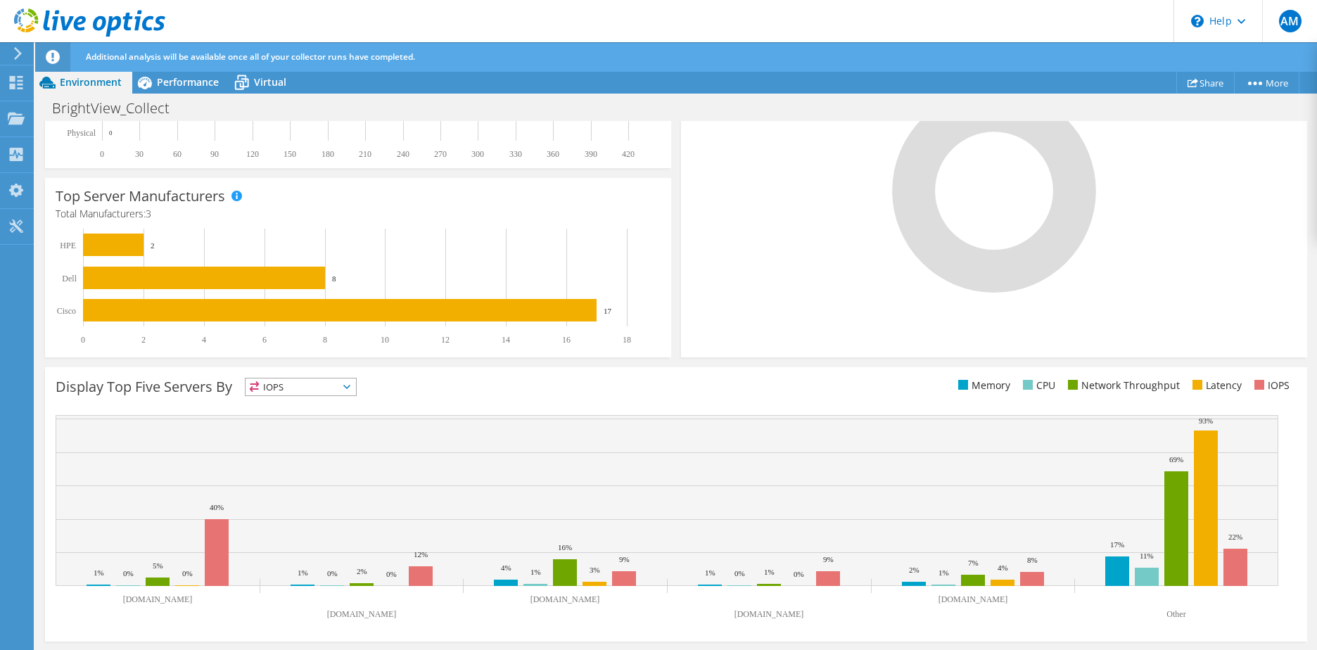
scroll to position [29, 0]
click at [168, 80] on span "Performance" at bounding box center [188, 81] width 62 height 13
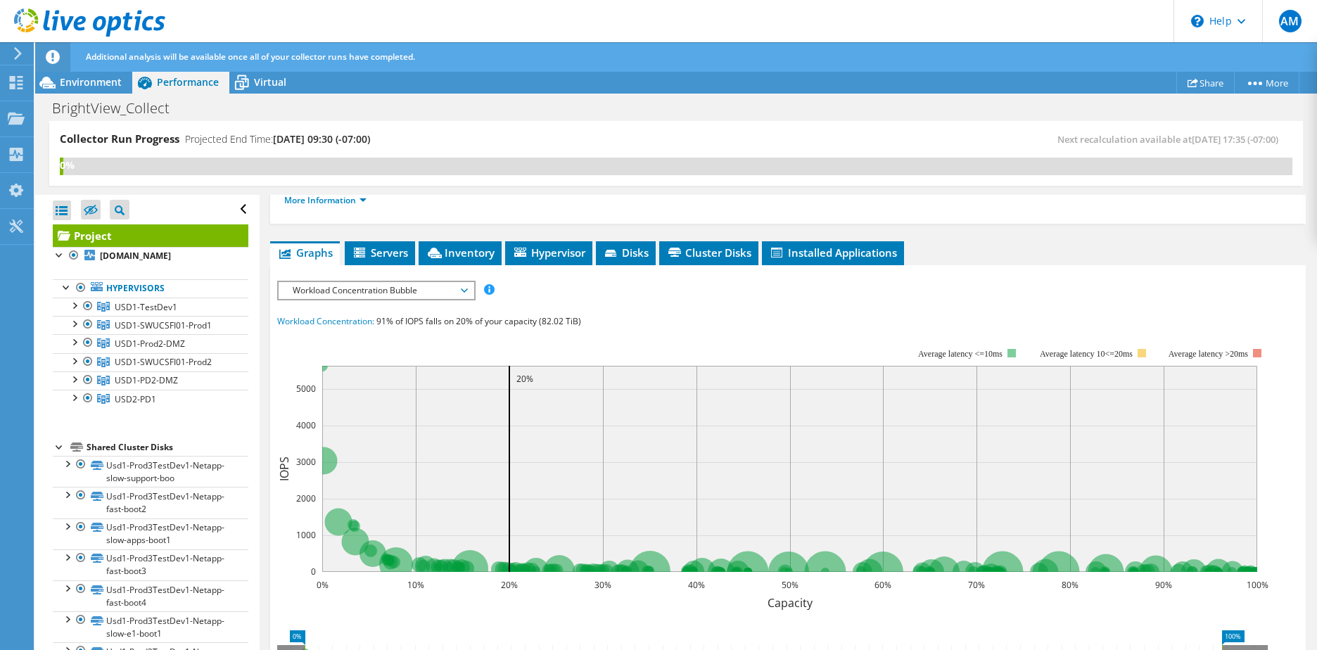
scroll to position [240, 0]
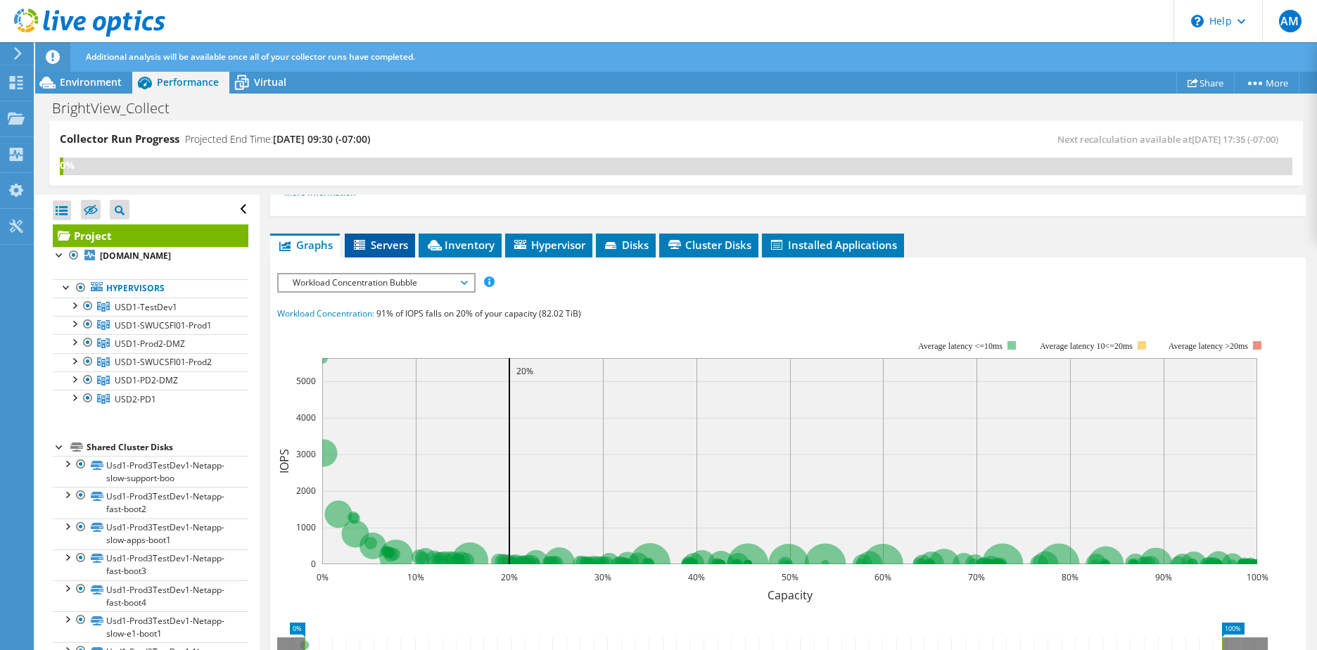
click at [376, 238] on span "Servers" at bounding box center [380, 245] width 56 height 14
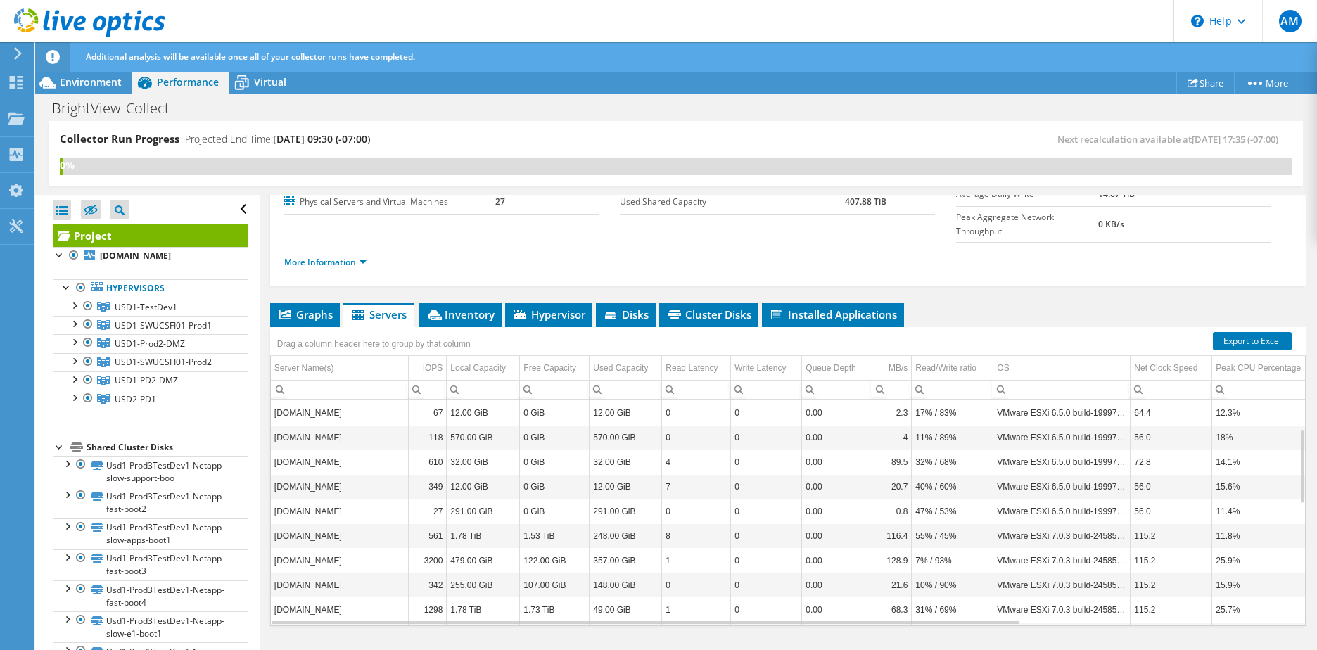
scroll to position [84, 0]
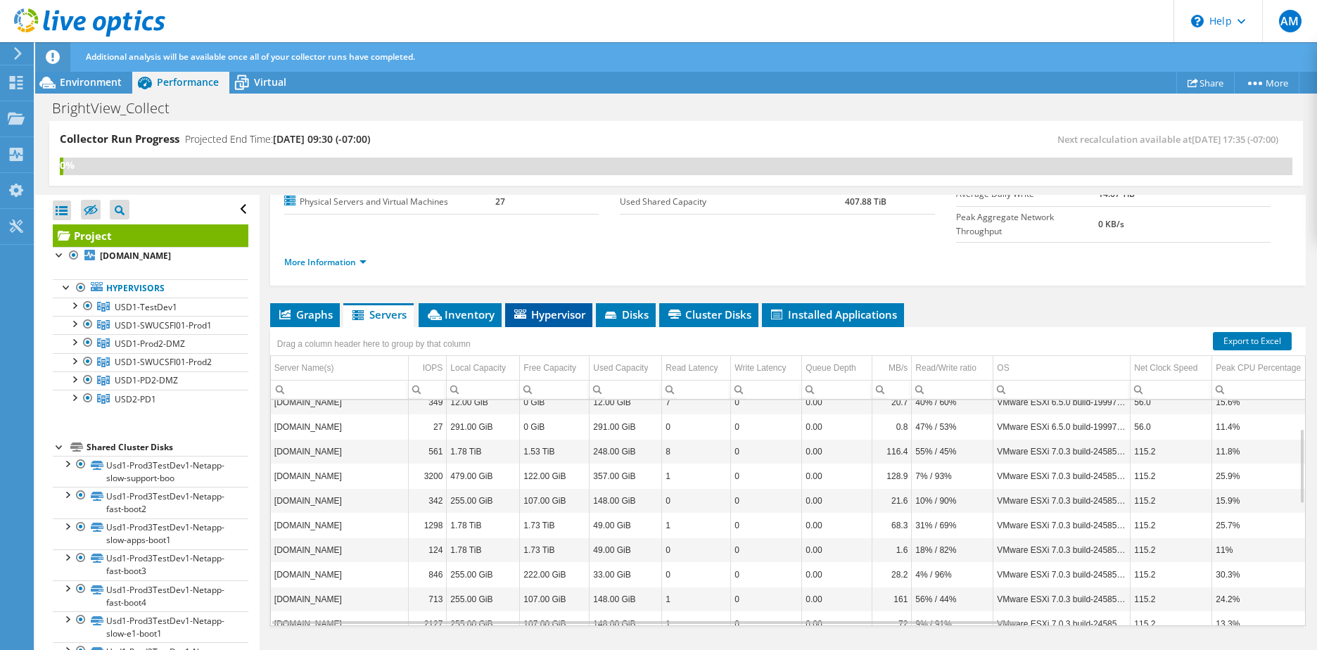
click at [551, 307] on span "Hypervisor" at bounding box center [548, 314] width 73 height 14
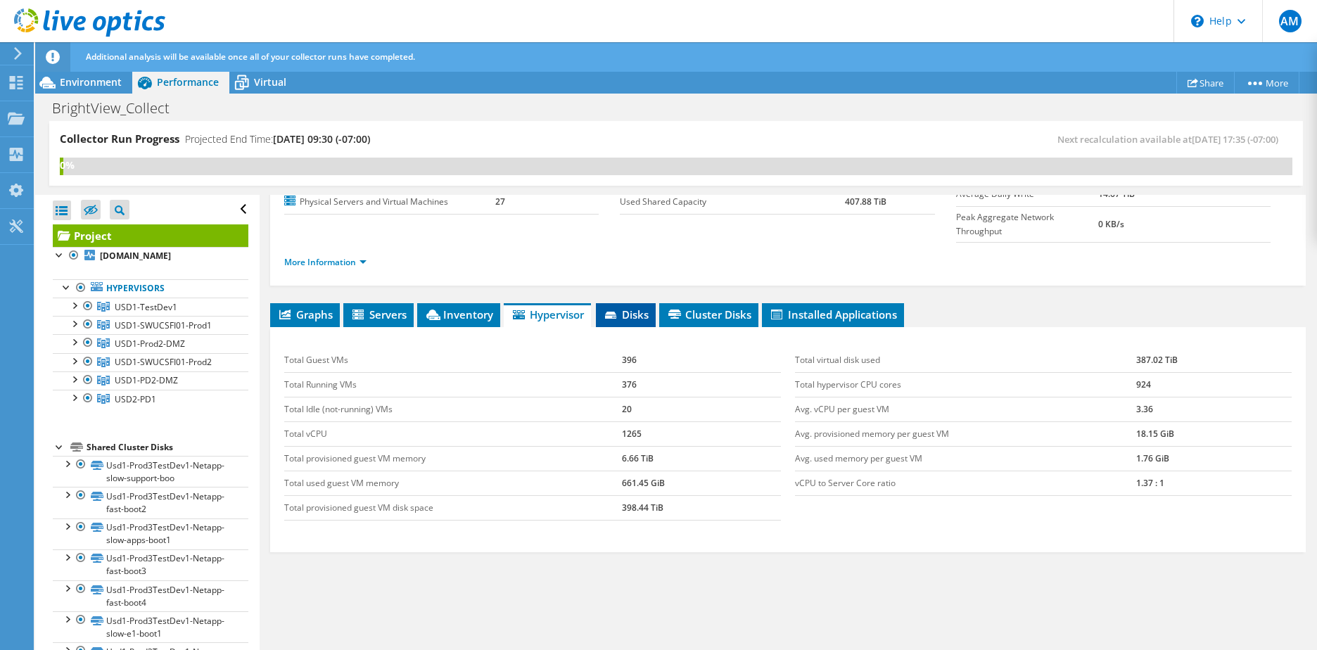
click at [628, 303] on li "Disks" at bounding box center [626, 315] width 60 height 24
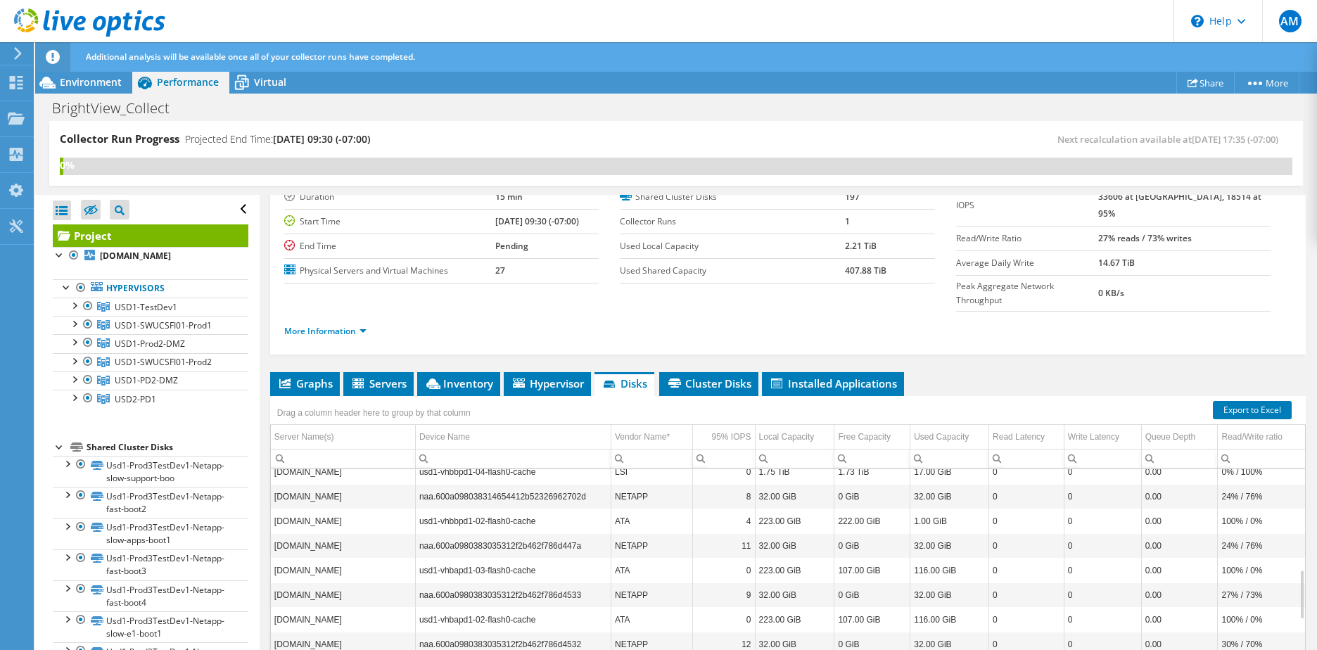
scroll to position [141, 0]
